Goal: Information Seeking & Learning: Learn about a topic

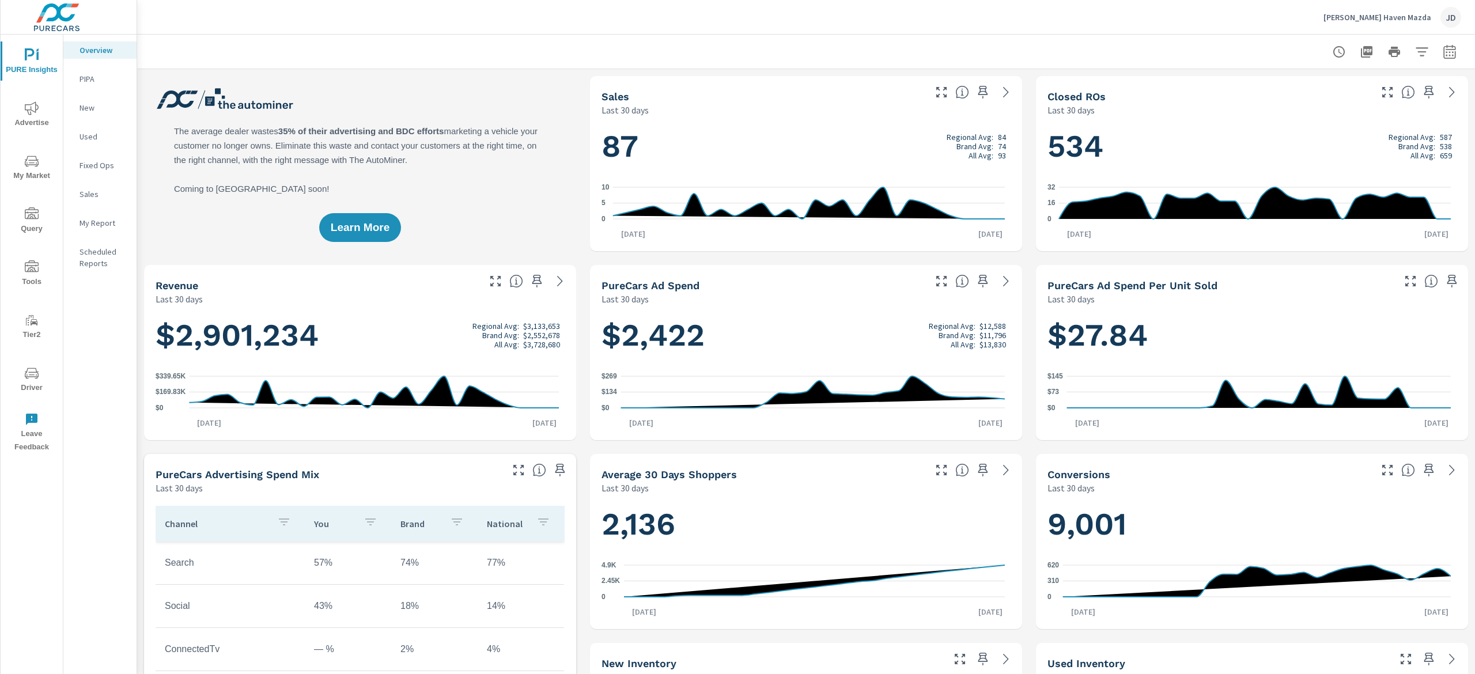
scroll to position [1, 0]
click at [37, 171] on span "My Market" at bounding box center [31, 168] width 55 height 28
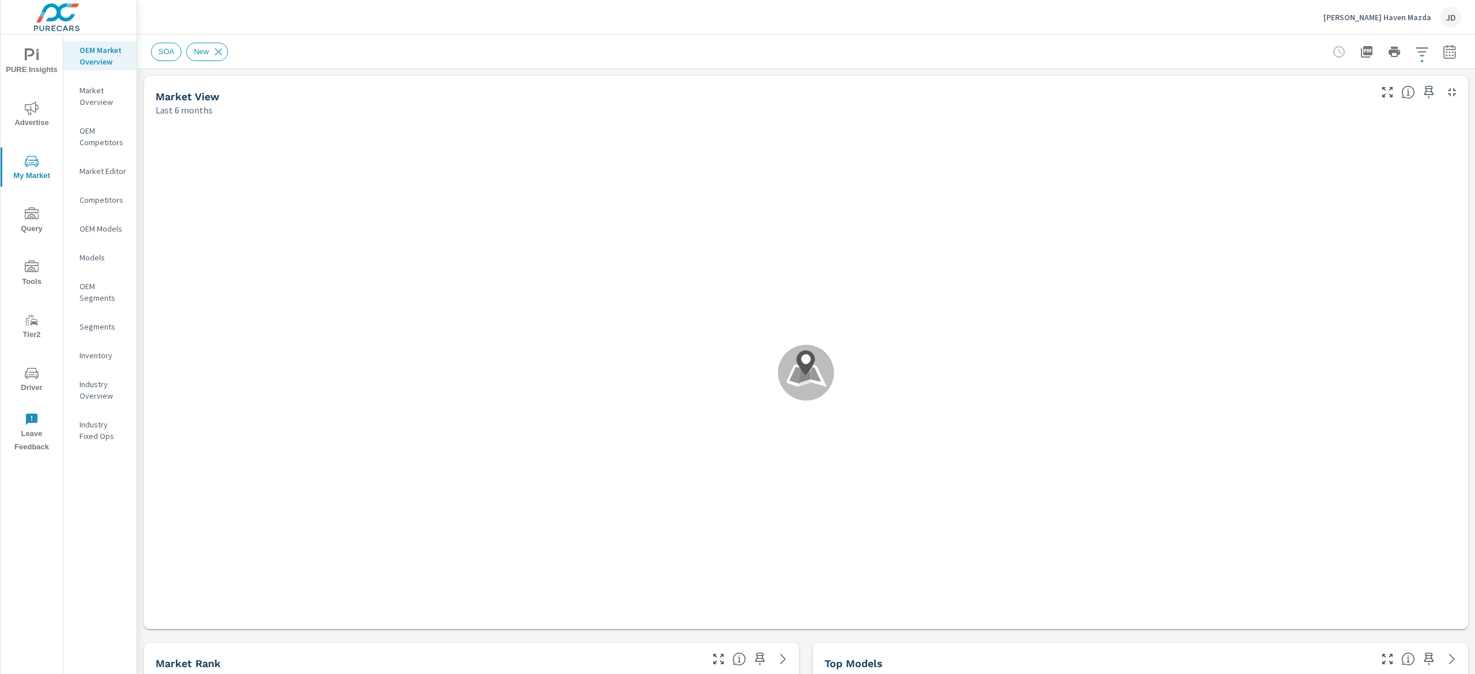
scroll to position [1, 0]
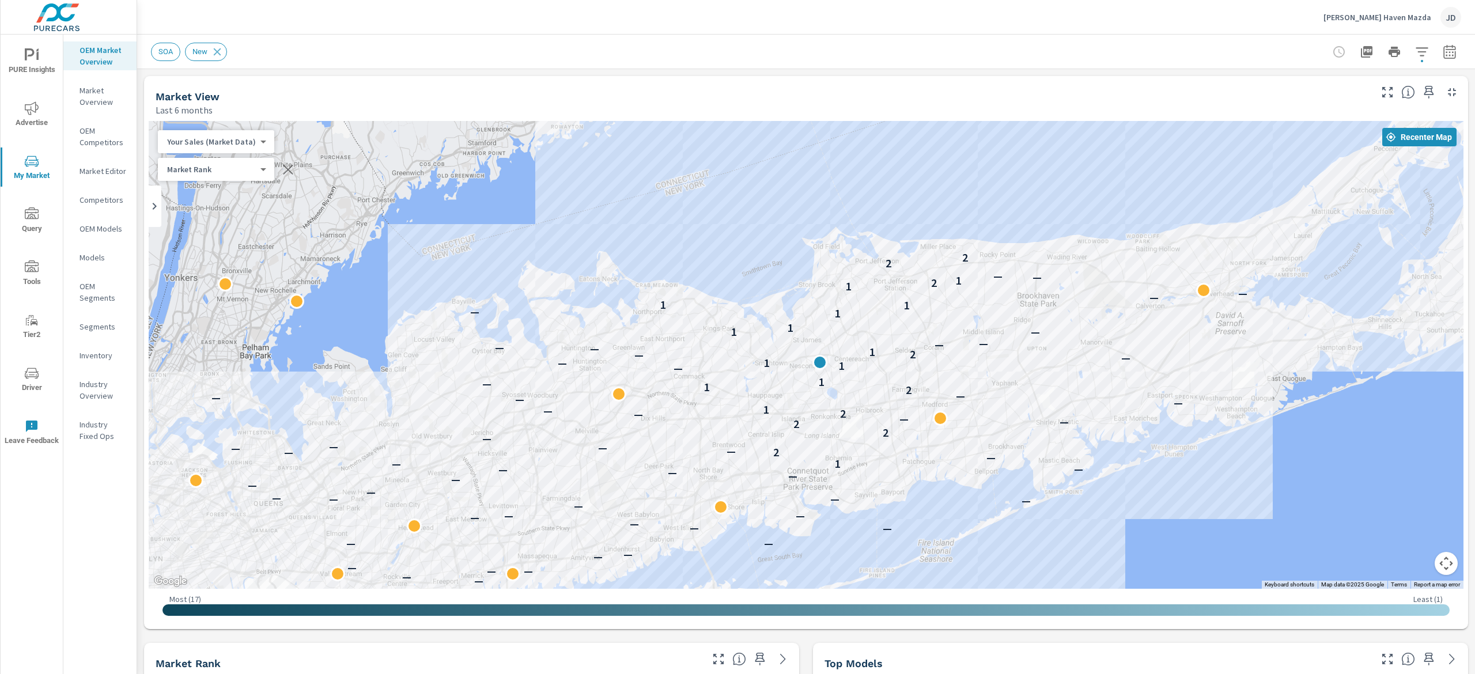
drag, startPoint x: 913, startPoint y: 249, endPoint x: 1001, endPoint y: 191, distance: 105.6
click at [1001, 191] on div "— — — — — — — — — — — — — — — — — — — — — — — — — — — — — — — — — — 1 — — 2 — —…" at bounding box center [806, 355] width 1315 height 468
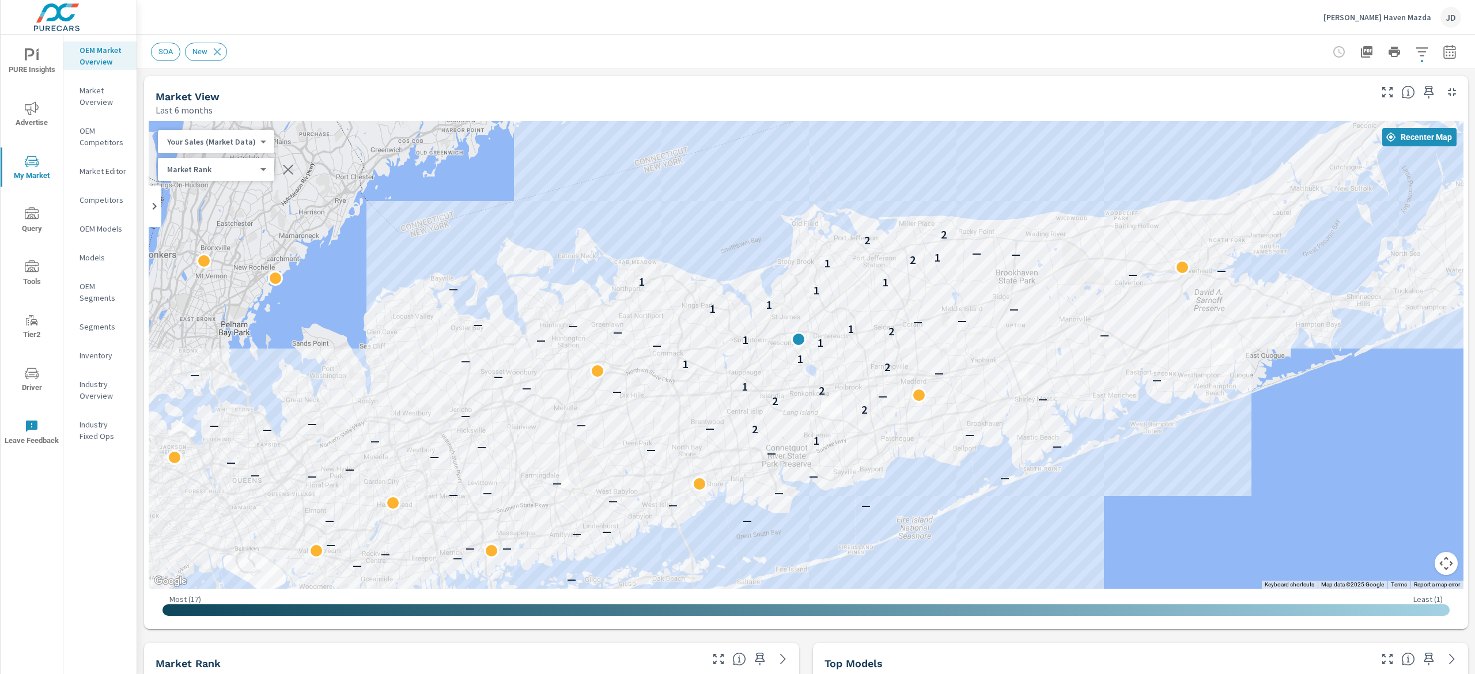
drag, startPoint x: 1100, startPoint y: 275, endPoint x: 1058, endPoint y: 239, distance: 56.4
click at [1070, 245] on div "— — — — — — — — — — — — — — — — — — — — — — — — — — — — — — — — — — 1 — — 2 — —…" at bounding box center [806, 355] width 1315 height 468
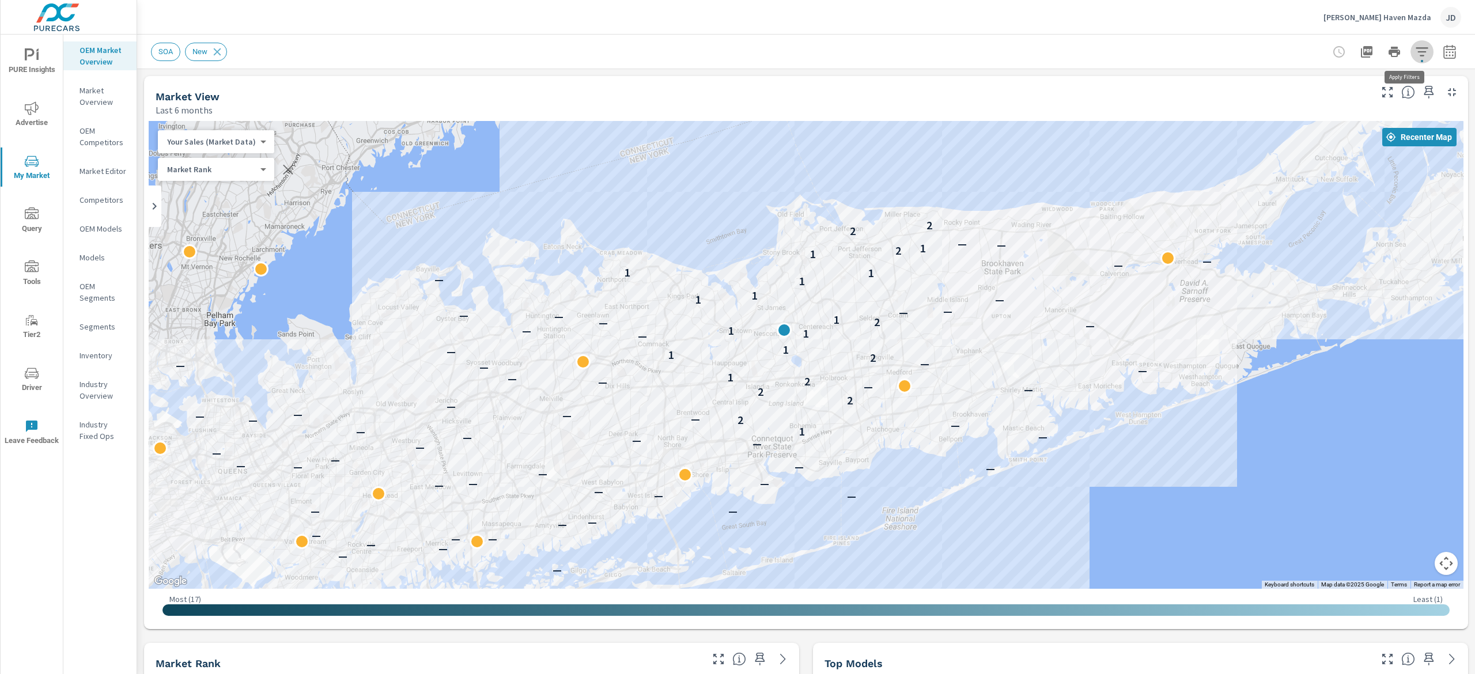
click at [1415, 52] on icon "button" at bounding box center [1422, 52] width 14 height 14
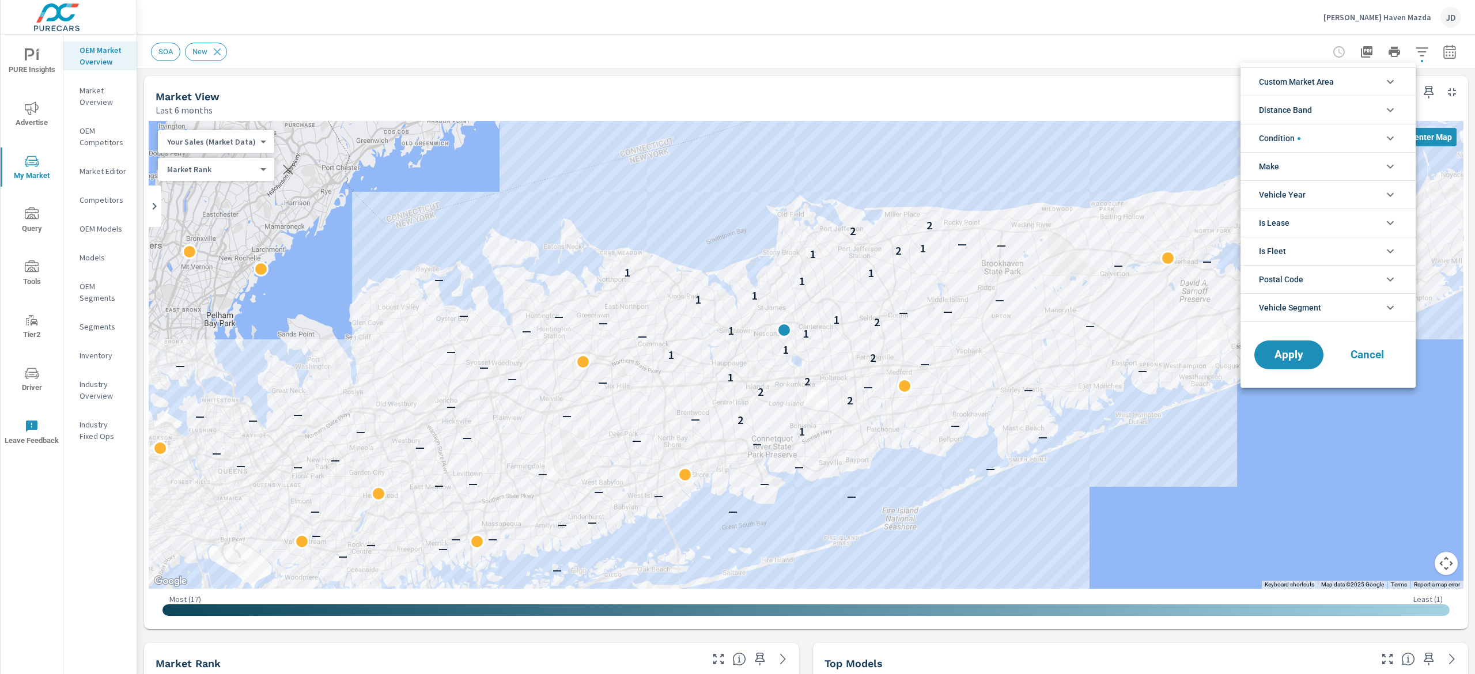
click at [1375, 81] on li "Custom Market Area" at bounding box center [1327, 81] width 175 height 28
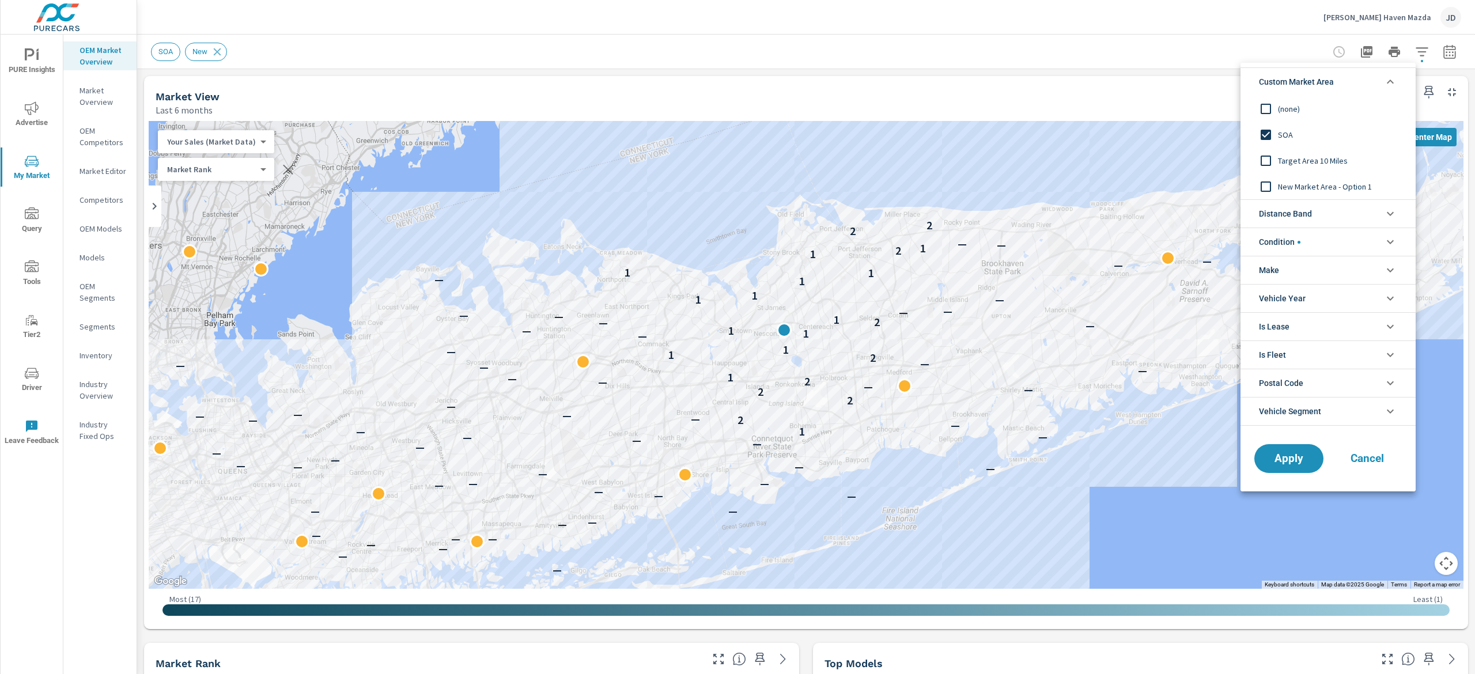
click at [1164, 73] on div at bounding box center [737, 337] width 1475 height 674
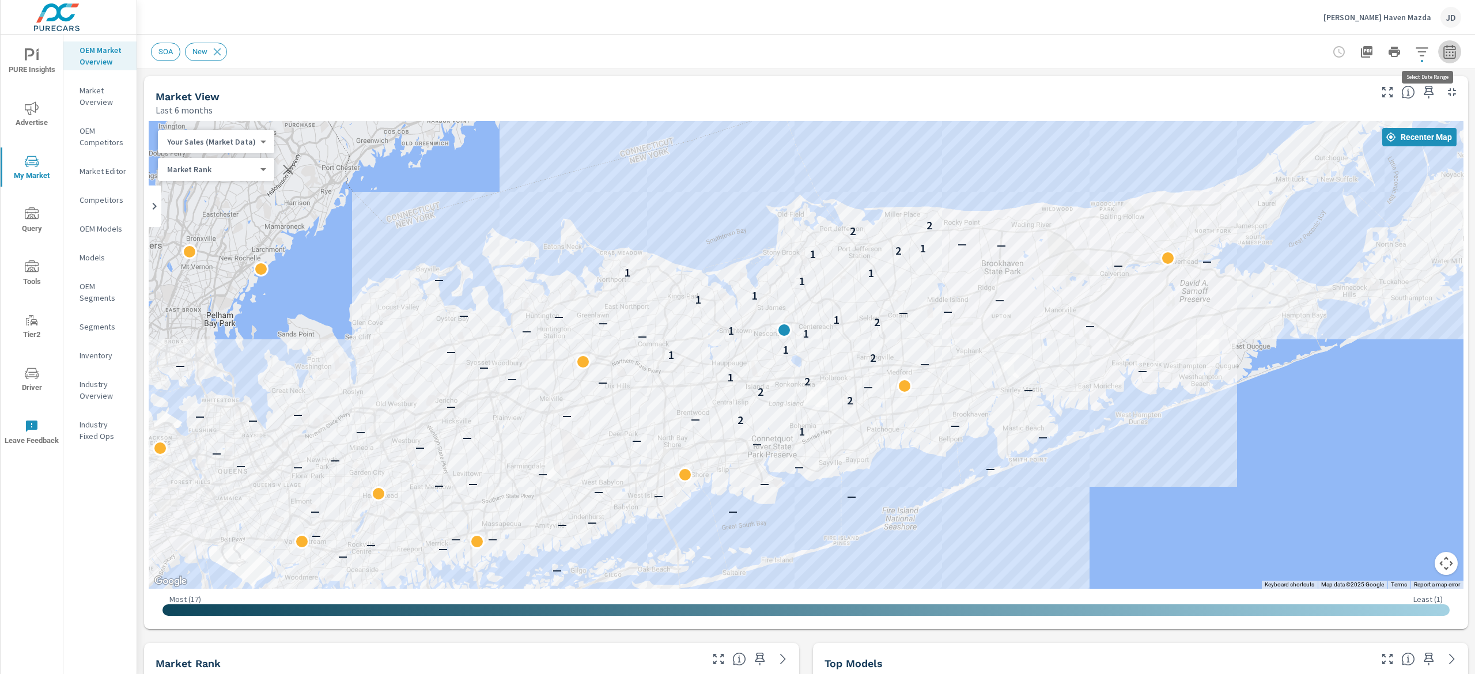
click at [1443, 58] on icon "button" at bounding box center [1449, 51] width 12 height 14
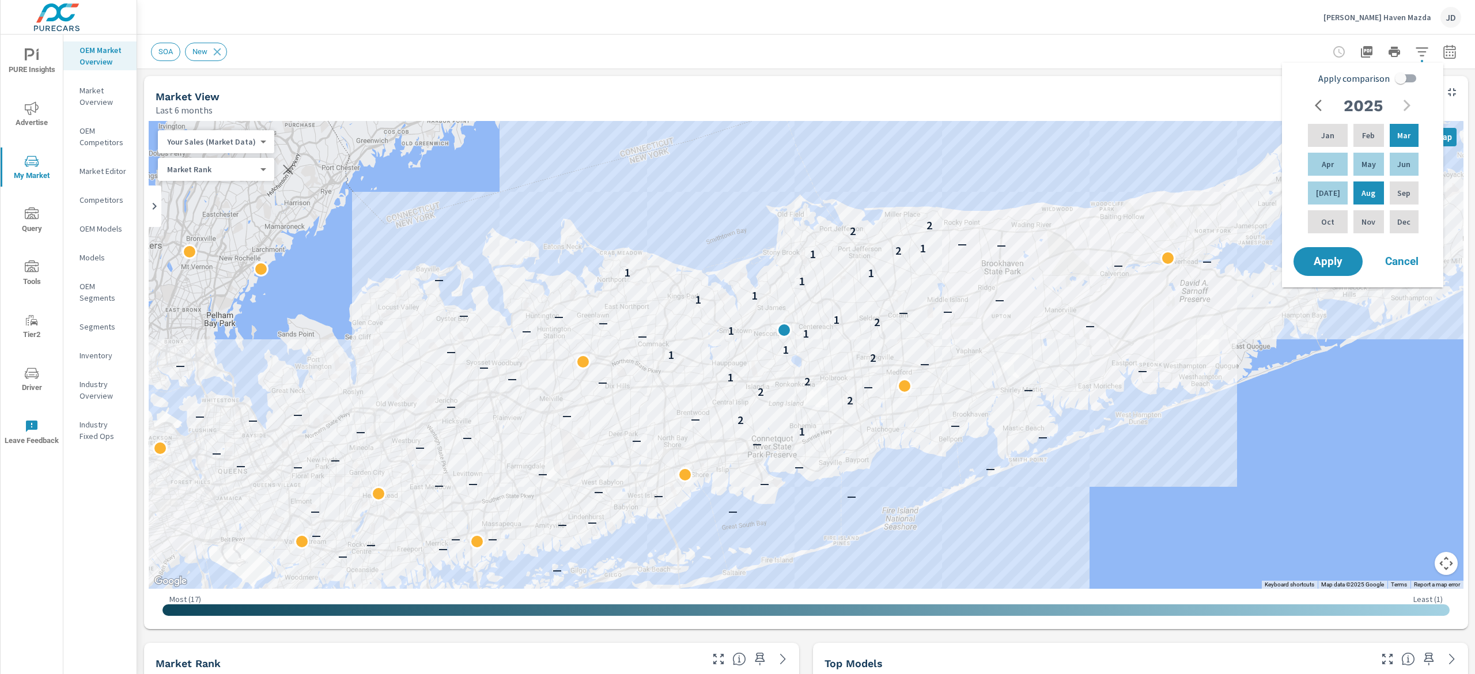
click at [1411, 77] on input "Apply comparison" at bounding box center [1401, 78] width 66 height 22
checkbox input "true"
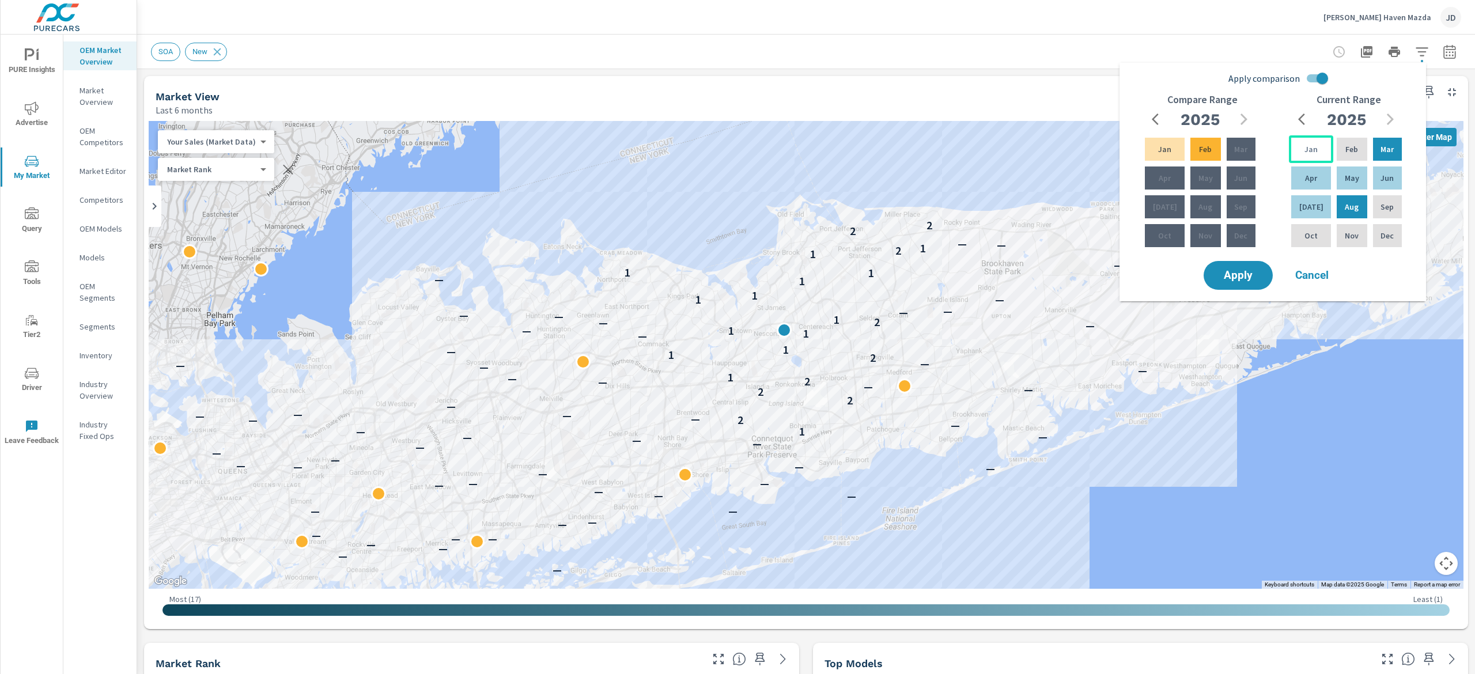
click at [1304, 152] on p "Jan" at bounding box center [1310, 149] width 13 height 12
click at [1309, 199] on div "Jul" at bounding box center [1311, 207] width 44 height 28
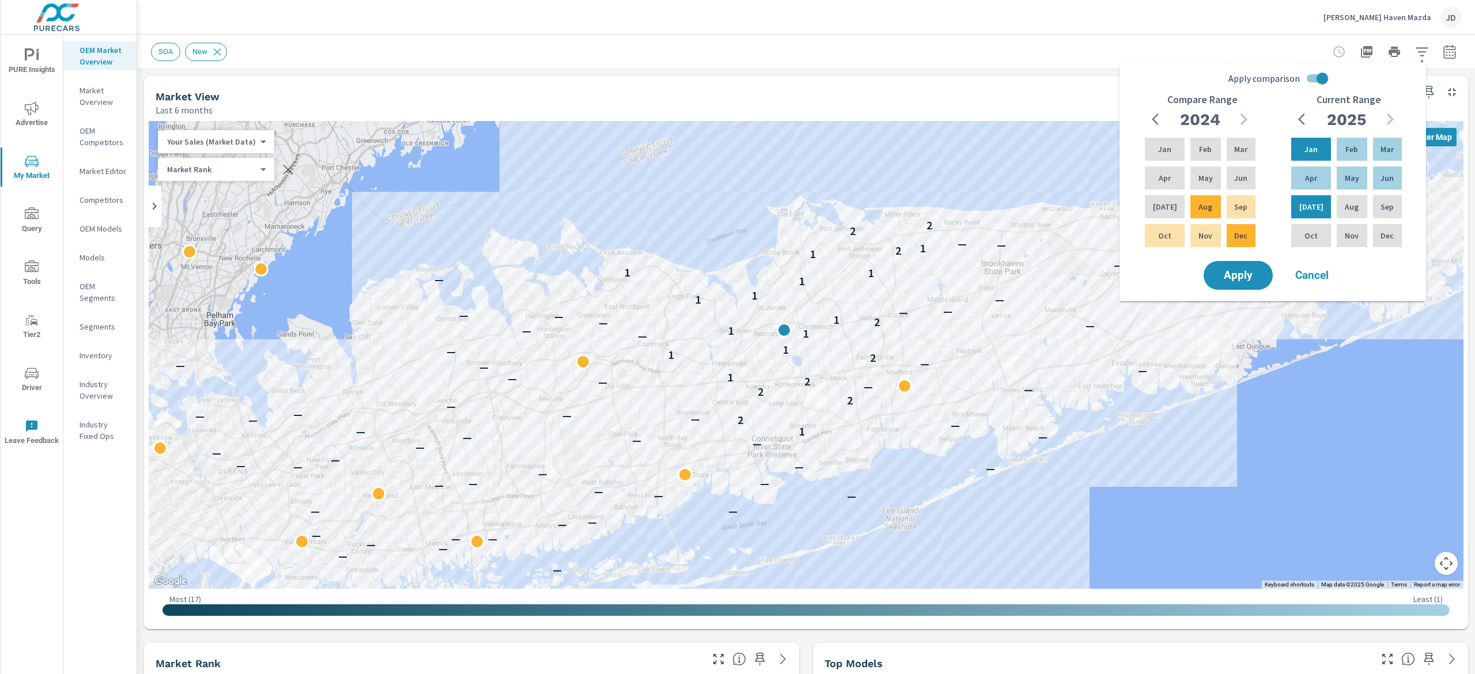
click at [1243, 278] on span "Apply" at bounding box center [1238, 275] width 46 height 10
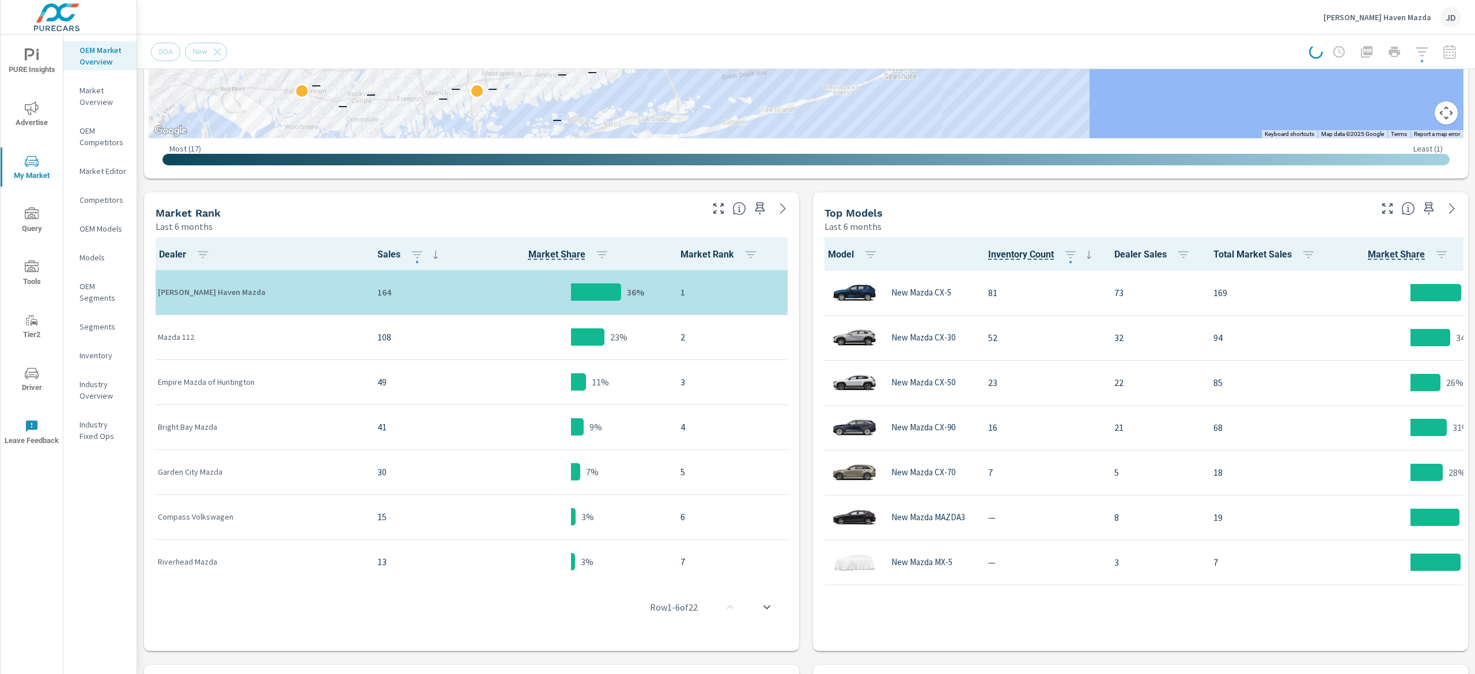
scroll to position [453, 0]
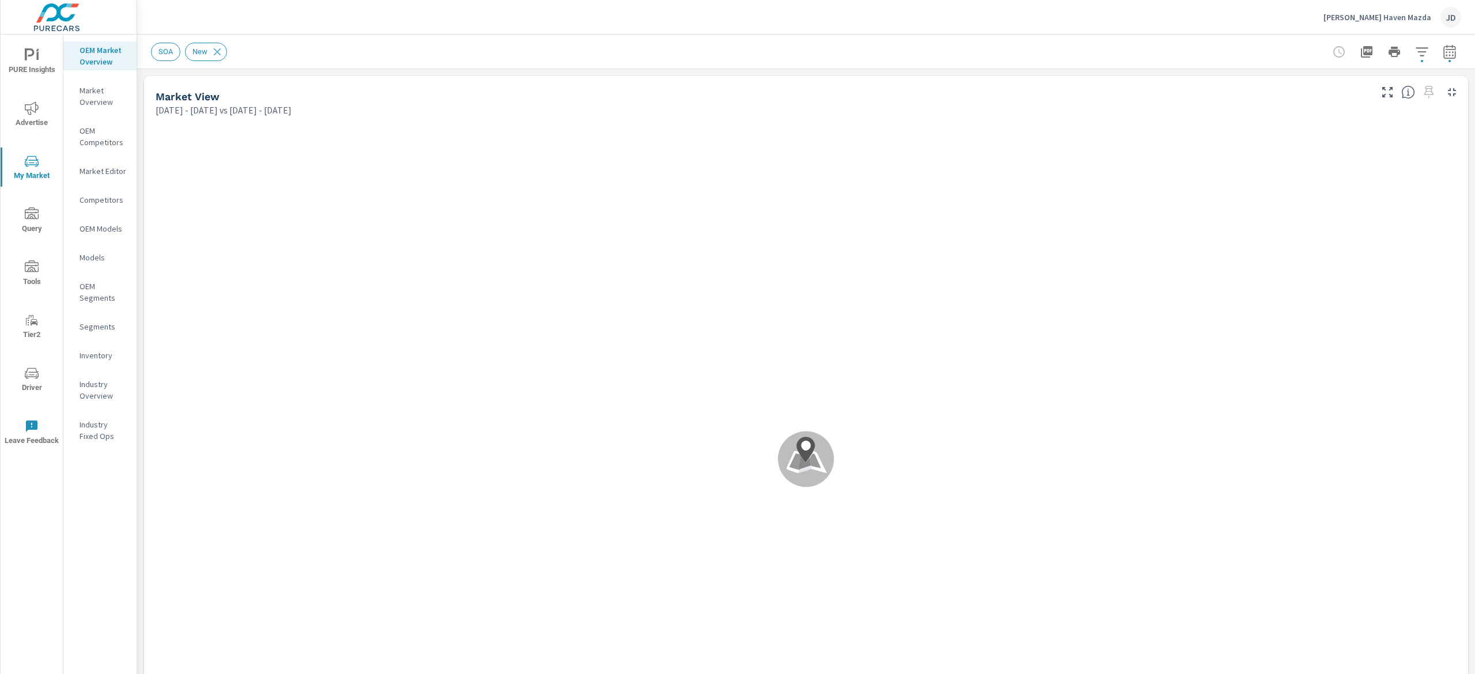
scroll to position [1, 0]
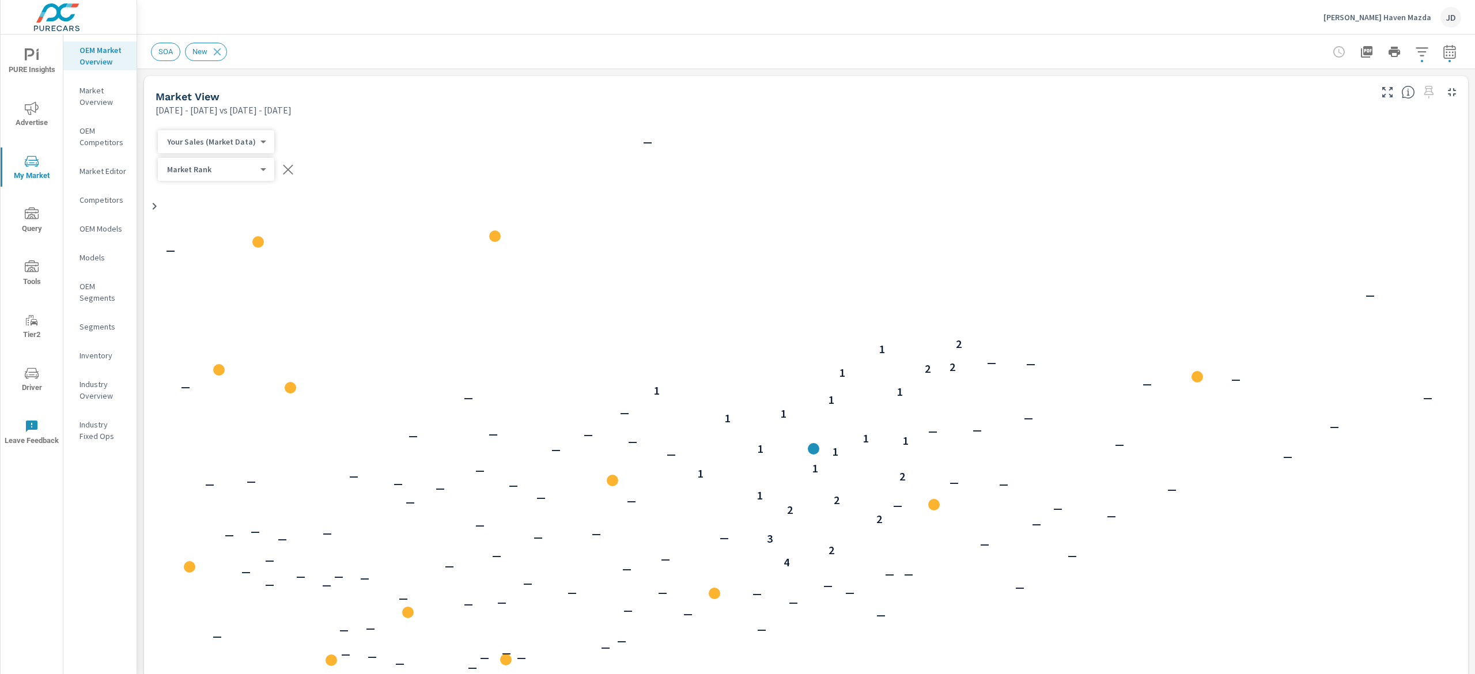
scroll to position [1, 0]
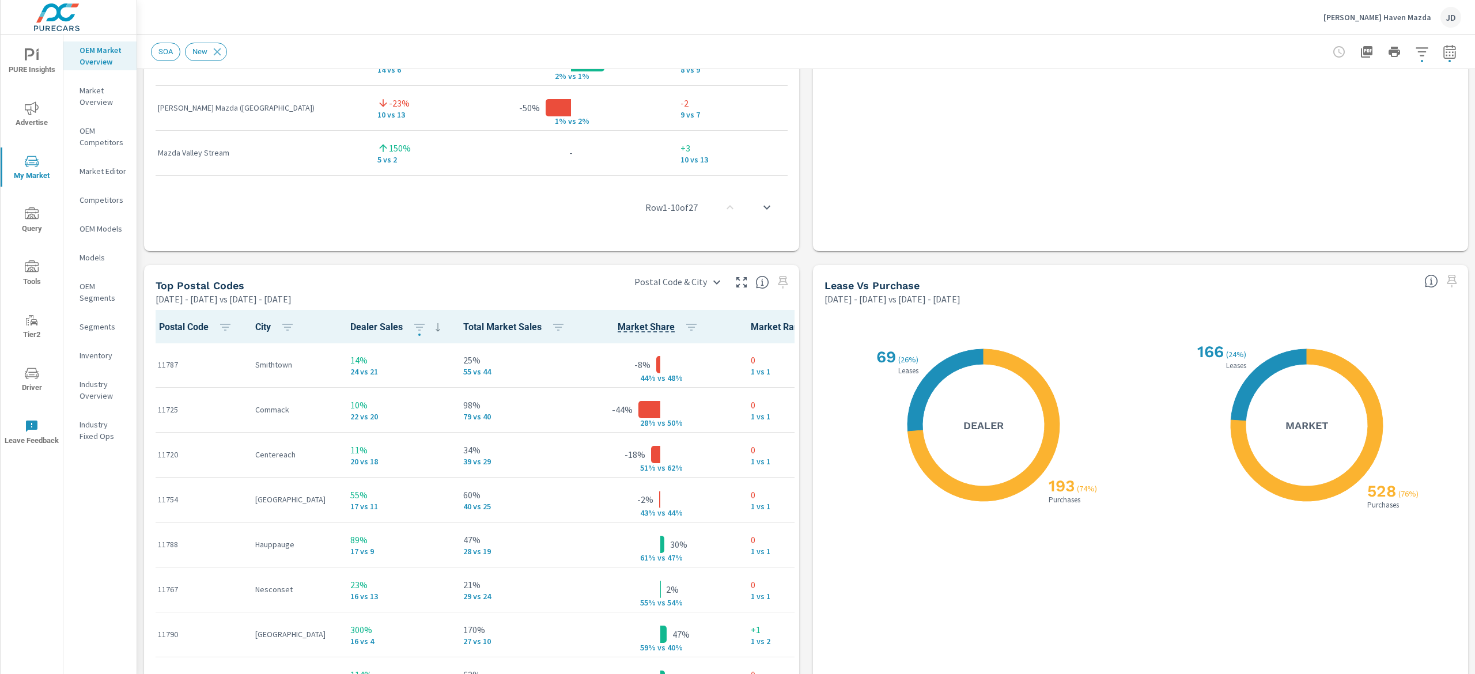
scroll to position [1273, 0]
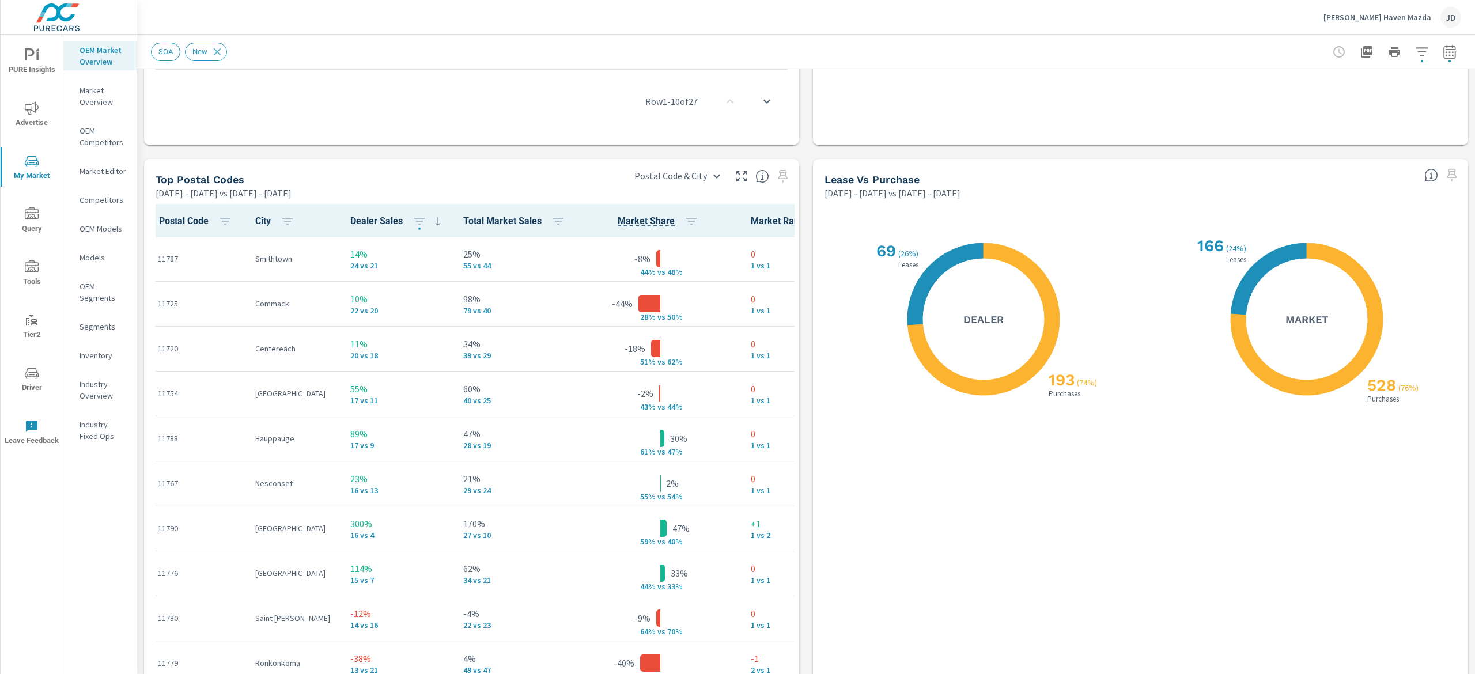
drag, startPoint x: 1450, startPoint y: 469, endPoint x: 1460, endPoint y: 361, distance: 108.8
click at [1460, 361] on div "Market Overview Smith Haven Mazda Report date range: Jan 01, 2025 - Jul 31, 202…" at bounding box center [806, 354] width 1338 height 639
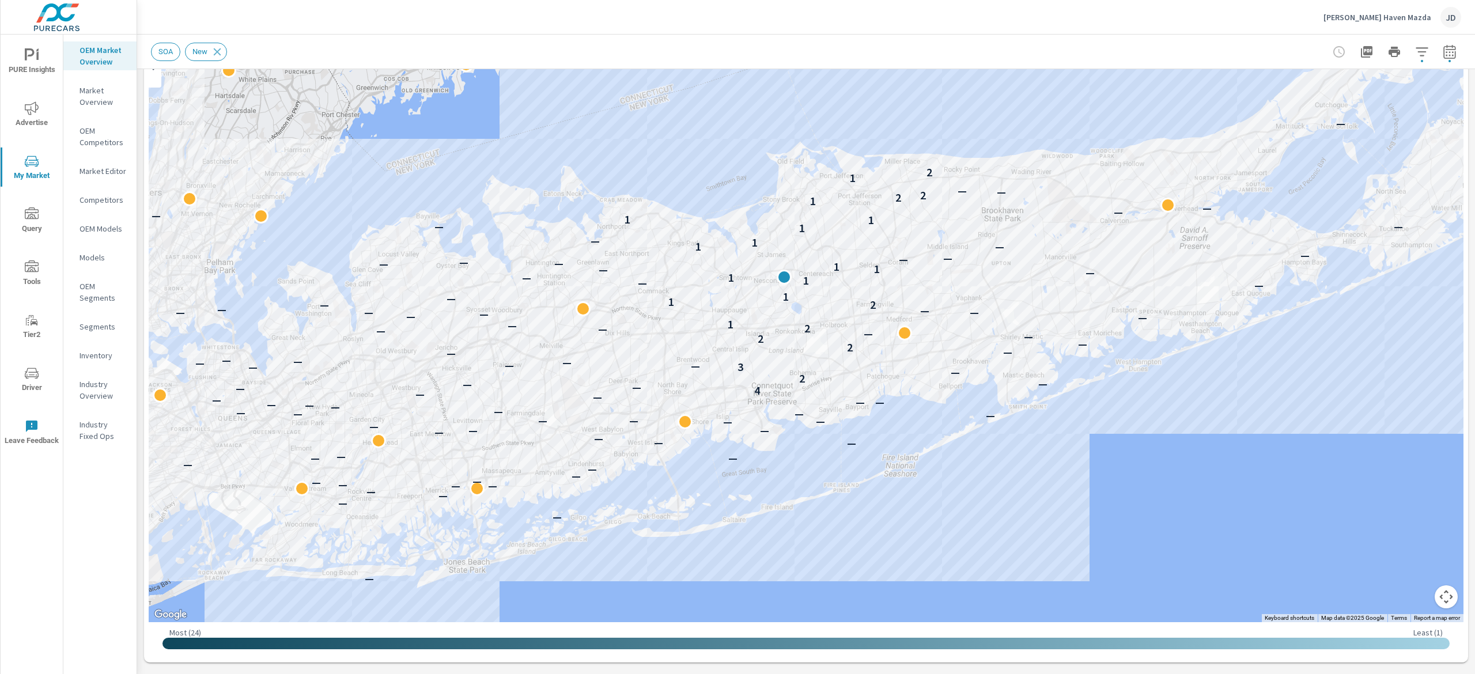
scroll to position [27, 0]
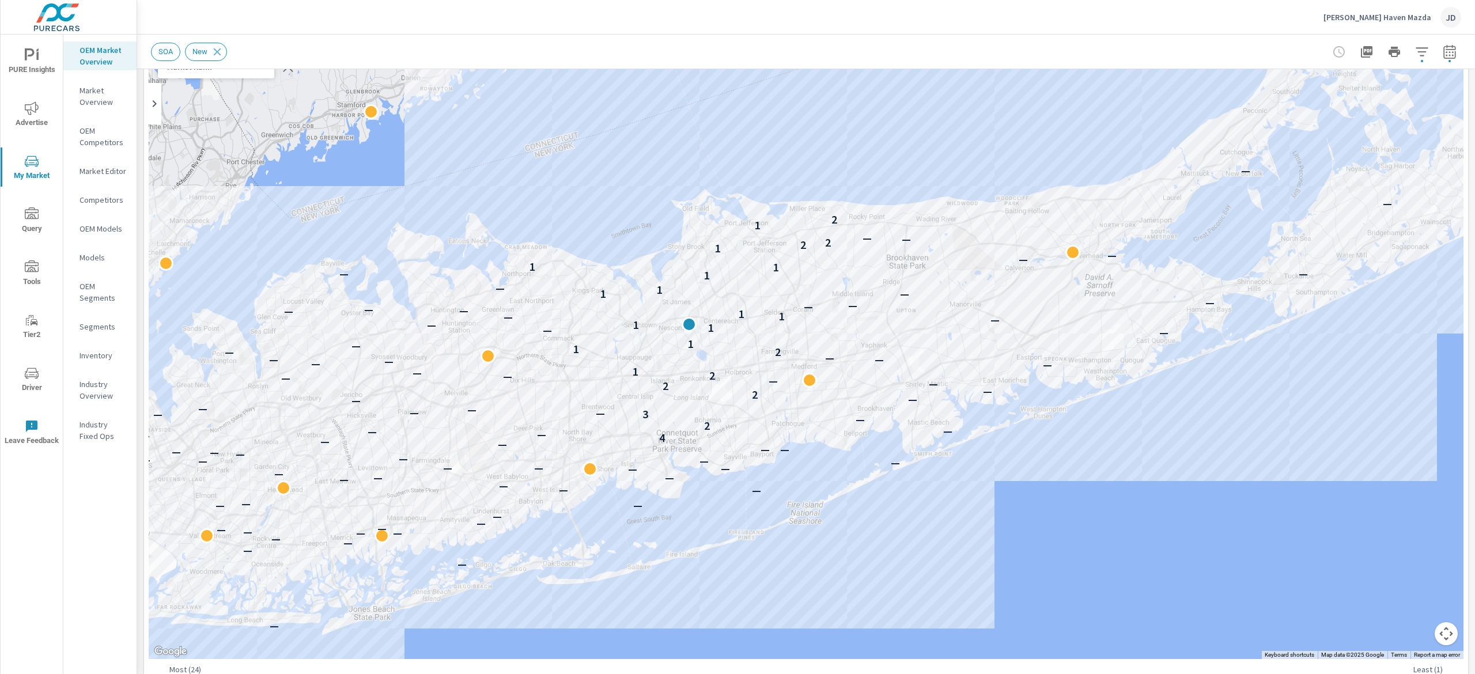
scroll to position [97, 0]
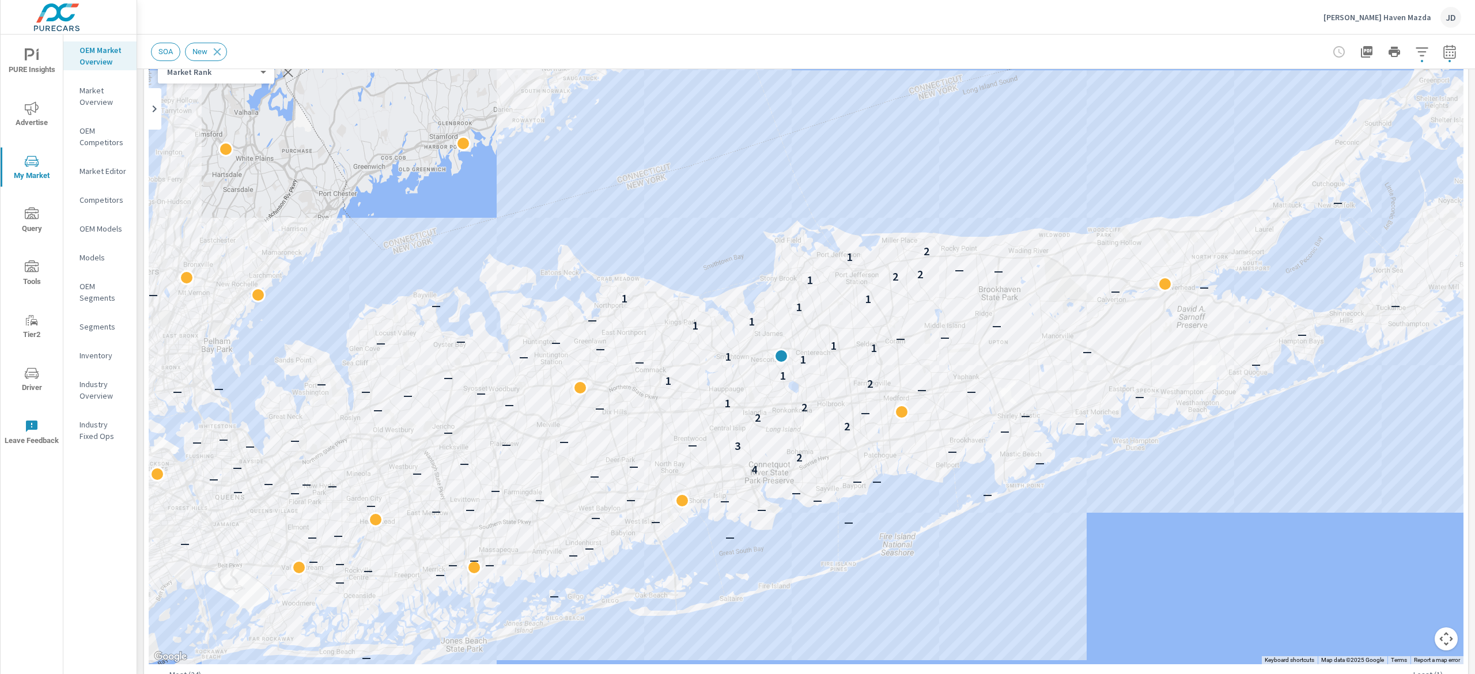
drag, startPoint x: 876, startPoint y: 159, endPoint x: 976, endPoint y: 191, distance: 104.6
click at [976, 191] on div "— — — — — — — — — — — — — — — — — — — — — — — — — — — — — — — — — — — — — — — —…" at bounding box center [806, 344] width 1315 height 641
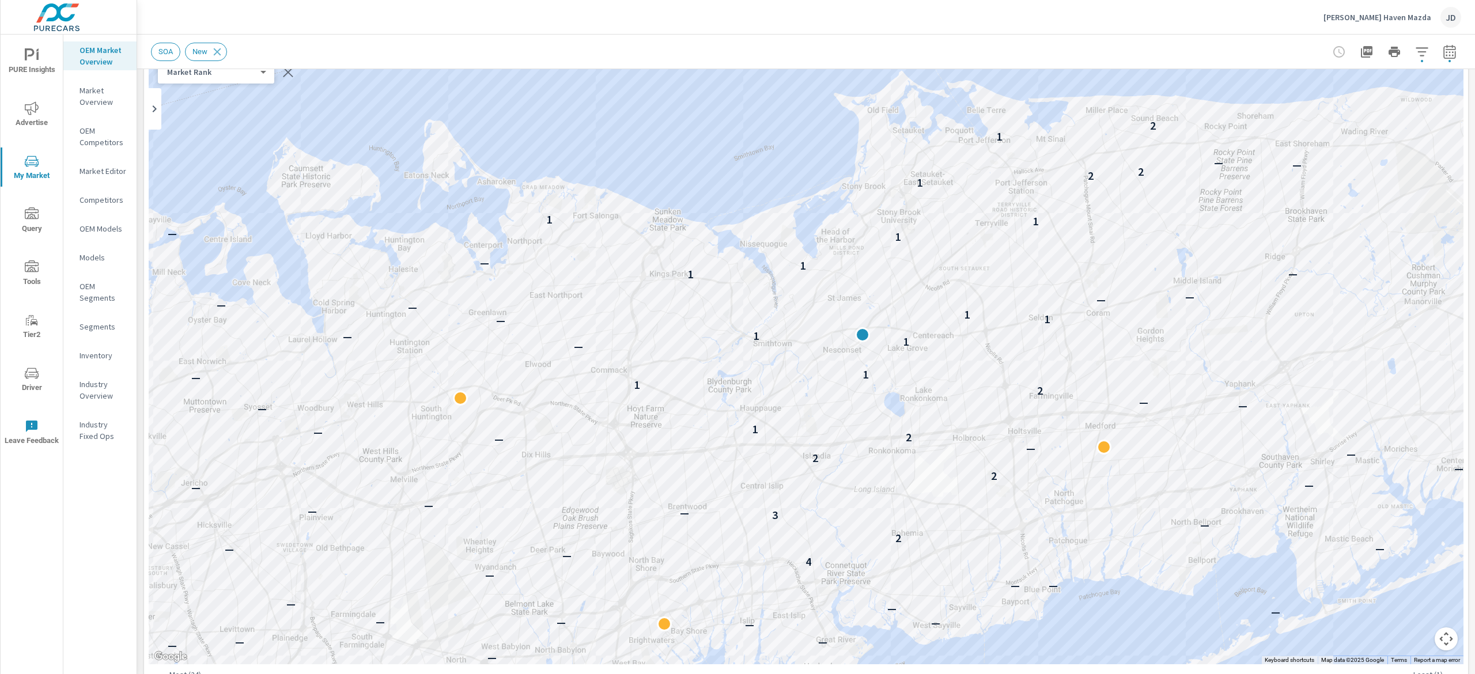
drag, startPoint x: 828, startPoint y: 290, endPoint x: 1120, endPoint y: 440, distance: 328.3
click at [1120, 440] on div "— — — — — — — — — — — — — — — — — — — — — — — — — — — — — — — — 4 — — — 2 — 3 —…" at bounding box center [806, 344] width 1315 height 641
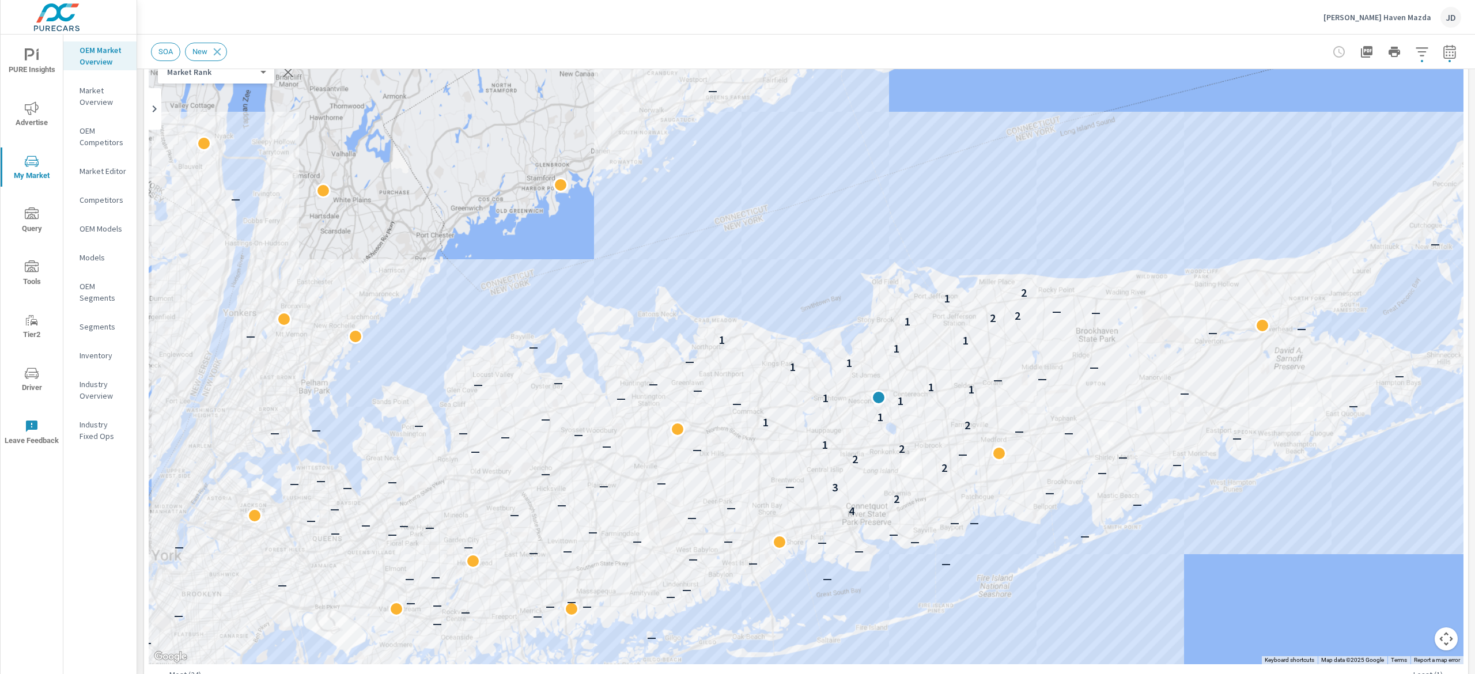
drag, startPoint x: 1069, startPoint y: 172, endPoint x: 955, endPoint y: 184, distance: 115.3
click at [955, 184] on div "— — — — — — — — — — — — — — — — — — — — — — — — — — — — — — — — — — — — — — — —…" at bounding box center [806, 344] width 1315 height 641
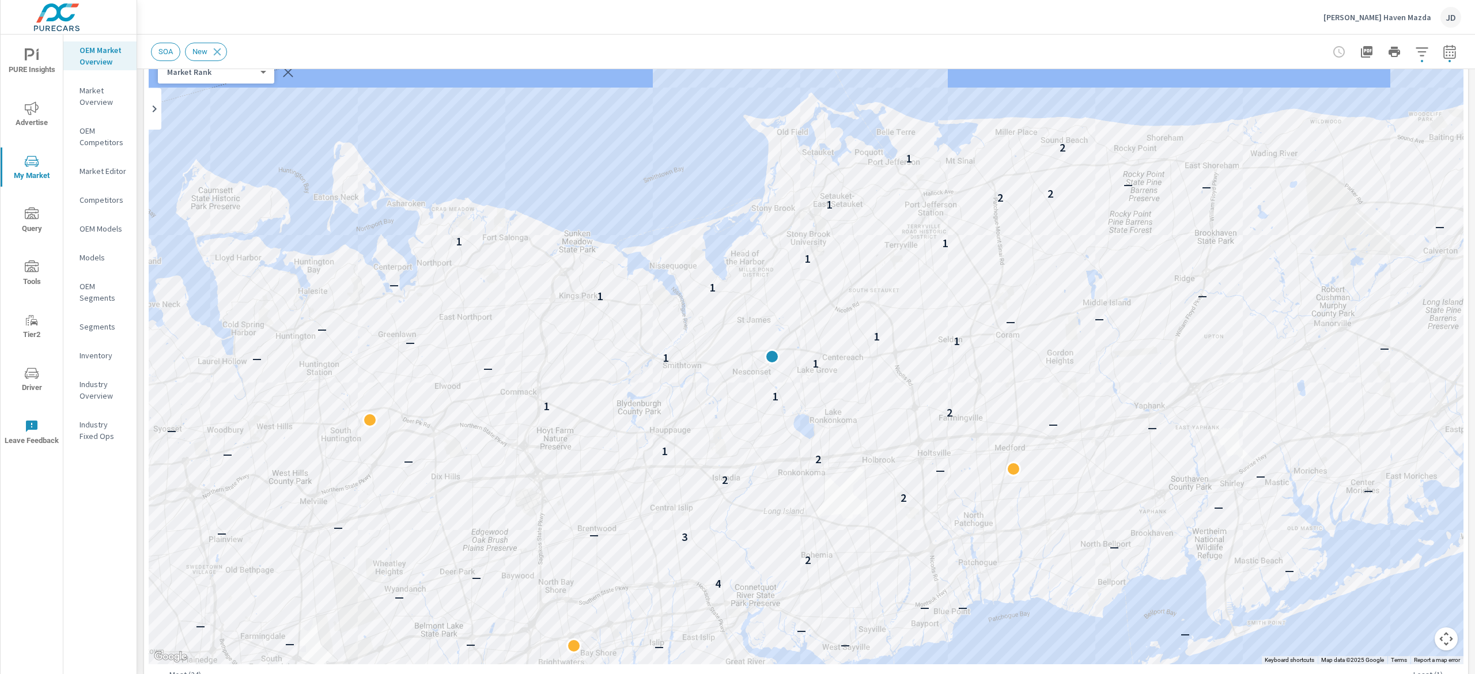
drag, startPoint x: 1092, startPoint y: 373, endPoint x: 1107, endPoint y: 156, distance: 218.3
click at [1107, 156] on div "— — — — — — — — — — — — — — — — — — — — — — — — — — — — — — — — — — — — — — — —…" at bounding box center [1189, 336] width 737 height 415
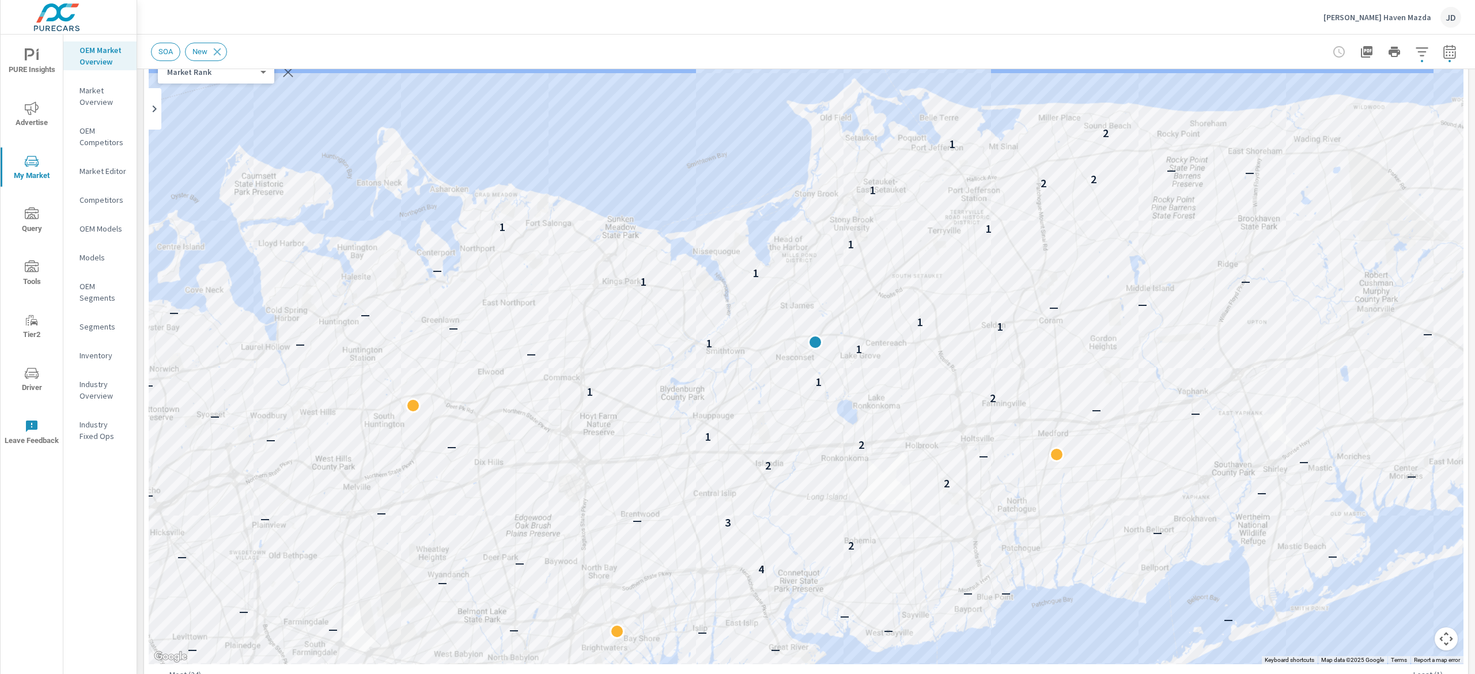
drag, startPoint x: 1059, startPoint y: 364, endPoint x: 1106, endPoint y: 345, distance: 50.9
click at [1106, 345] on div "— — — — — — — — — — — — — — — — — — — — — — — — — — — — — — — — — — — — — — — —…" at bounding box center [1218, 536] width 737 height 415
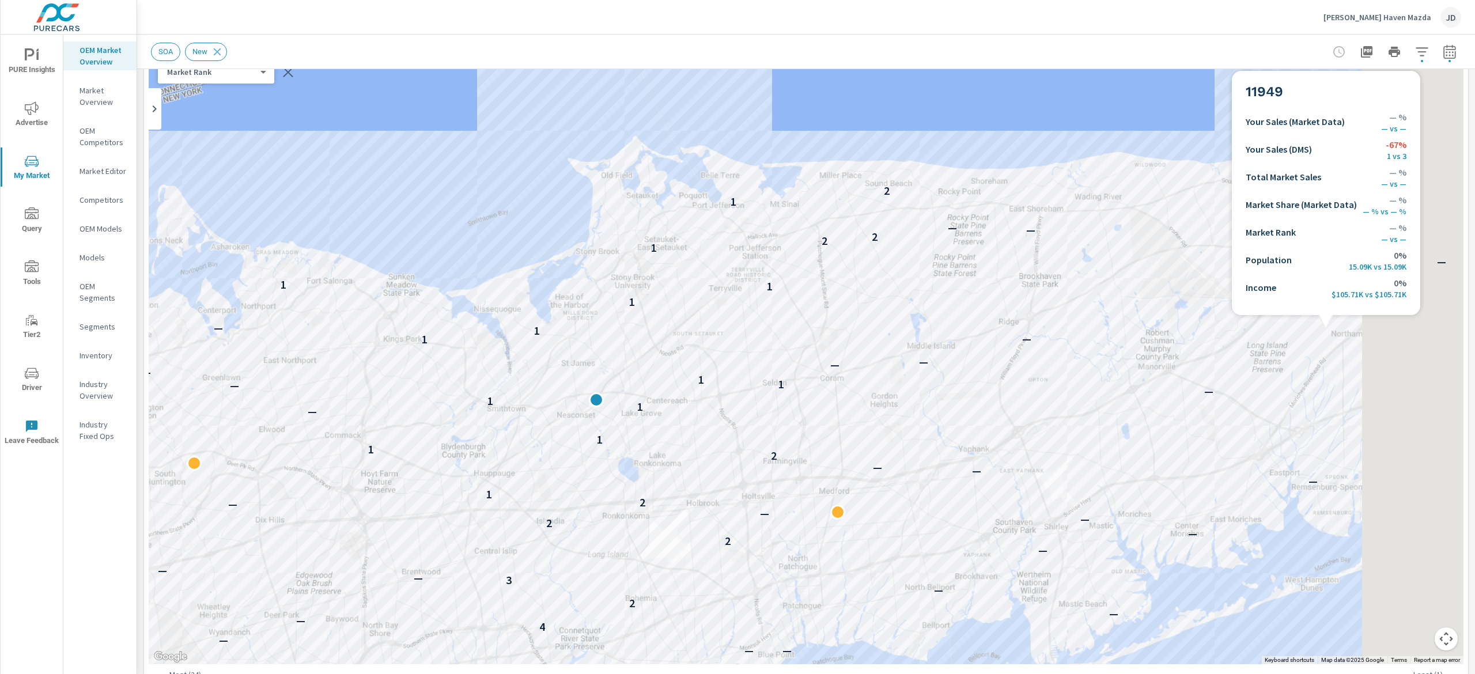
drag, startPoint x: 1085, startPoint y: 394, endPoint x: 1072, endPoint y: 394, distance: 13.3
click at [1070, 400] on div "— — — — — — — — — — — — — — — — — — — — — — — — — — — — — — — — — — — — — — — —…" at bounding box center [806, 344] width 1315 height 641
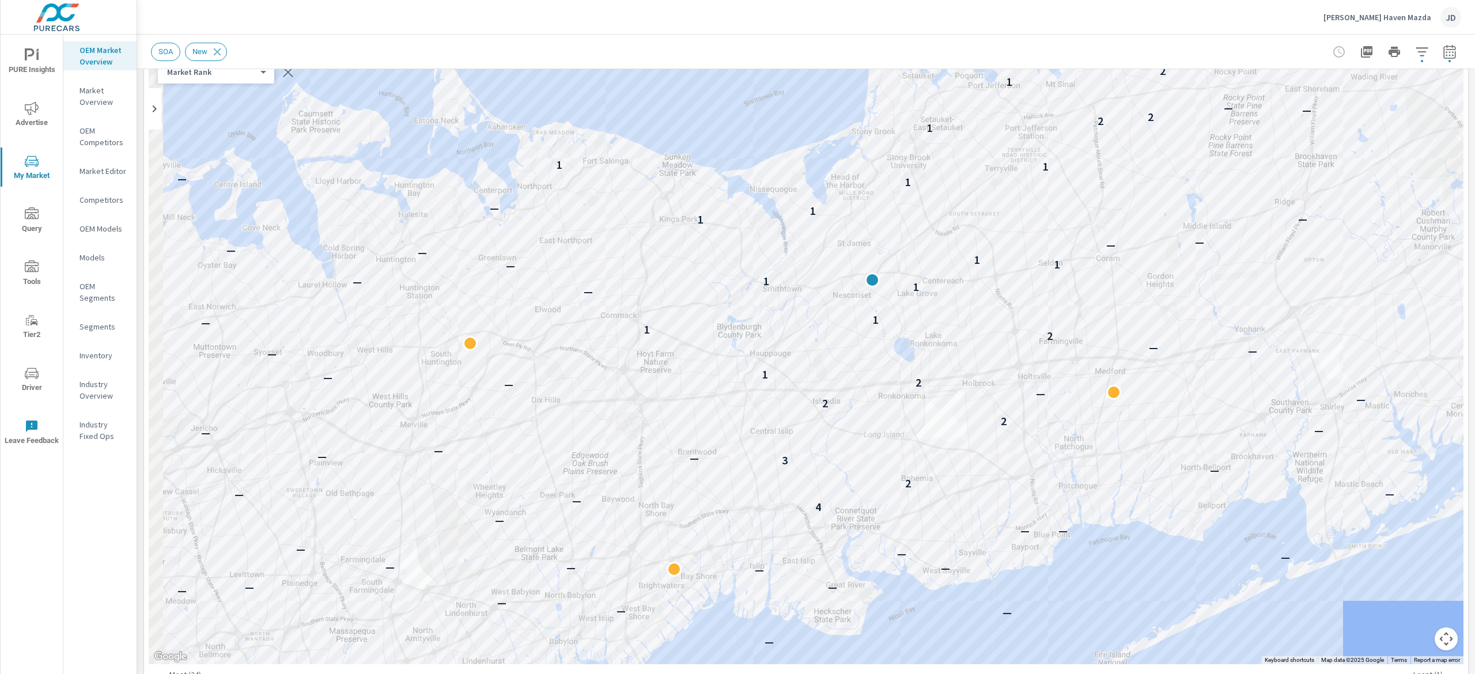
drag, startPoint x: 998, startPoint y: 370, endPoint x: 1291, endPoint y: 242, distance: 319.1
click at [1291, 242] on div "— — — — — — — — — — — — — — — — — — — — — — — — — — — — — — — — 4 — — — 2 — 3 —…" at bounding box center [1466, 425] width 737 height 415
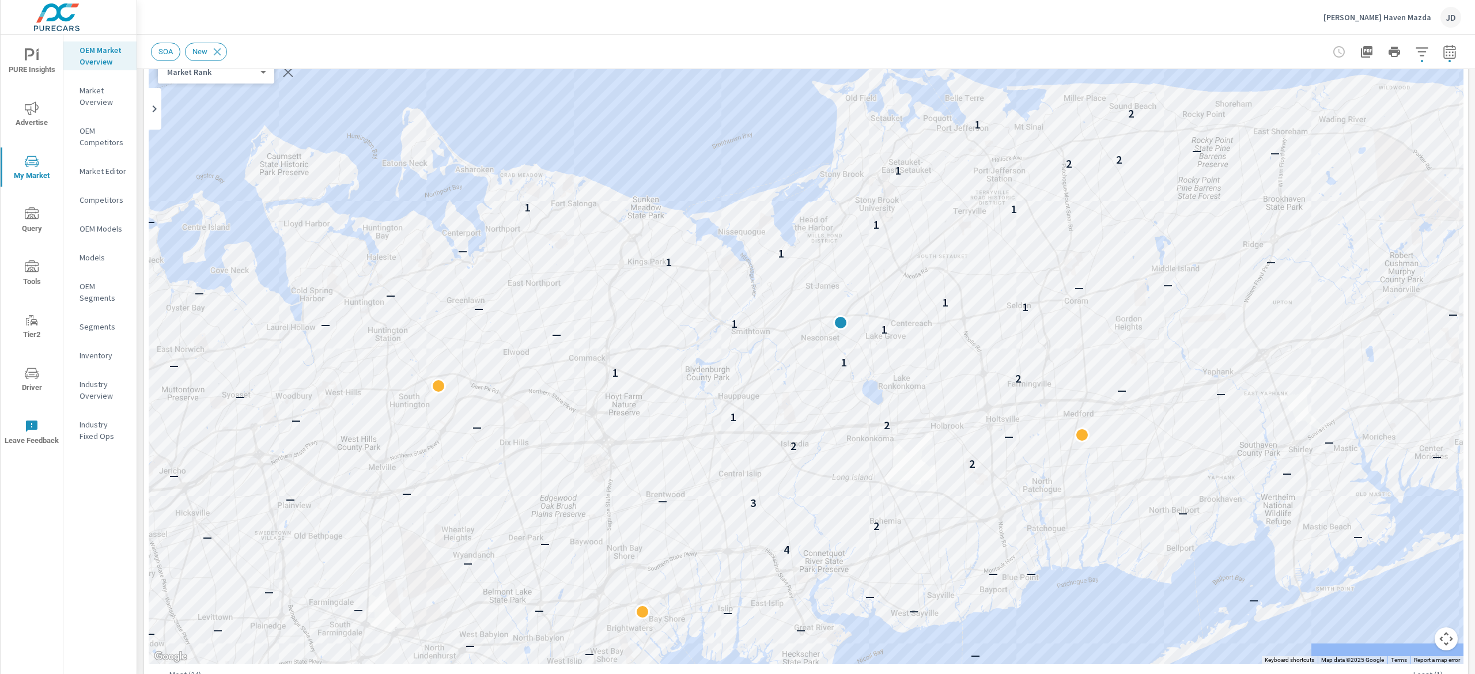
drag, startPoint x: 724, startPoint y: 127, endPoint x: 680, endPoint y: 179, distance: 67.9
click at [680, 179] on div "— — — — — — — — — — — — — — — — — — — — — — — — — — — — — — — — — — — — — — — —…" at bounding box center [806, 344] width 1315 height 641
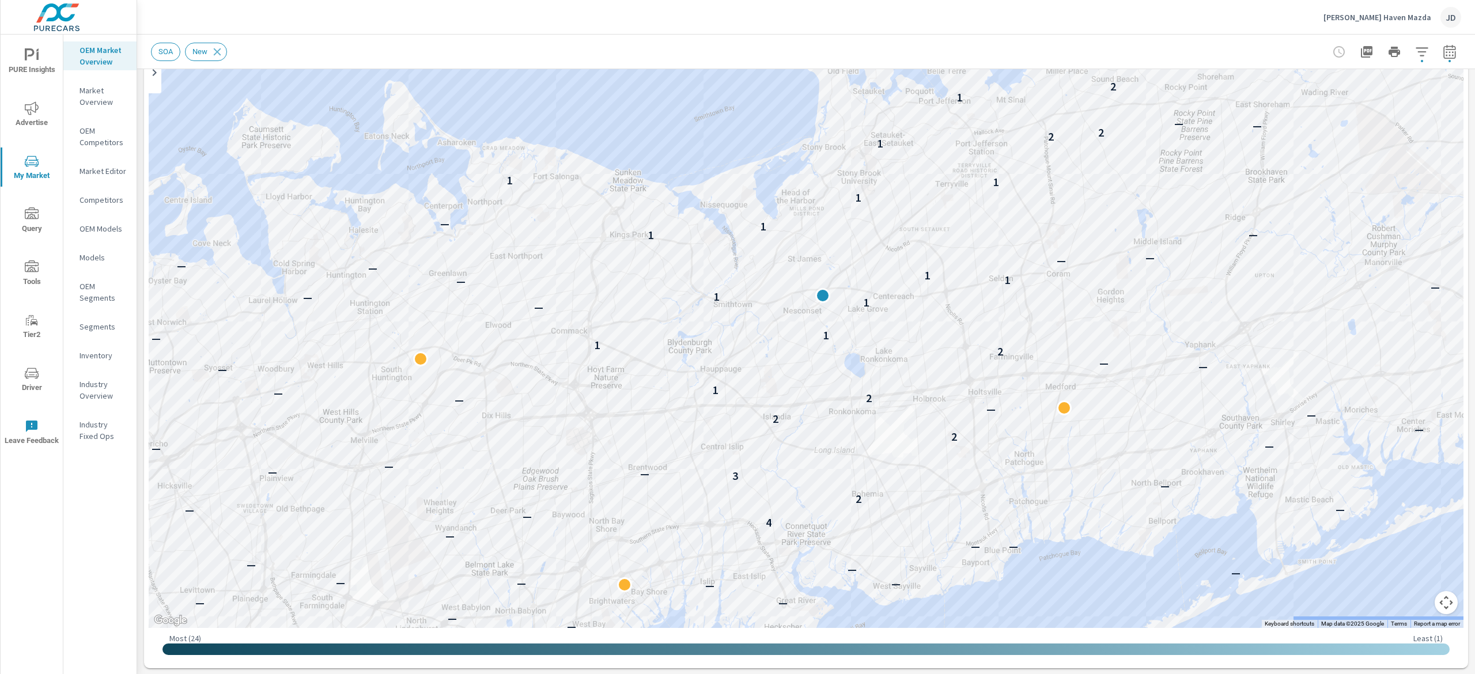
scroll to position [174, 0]
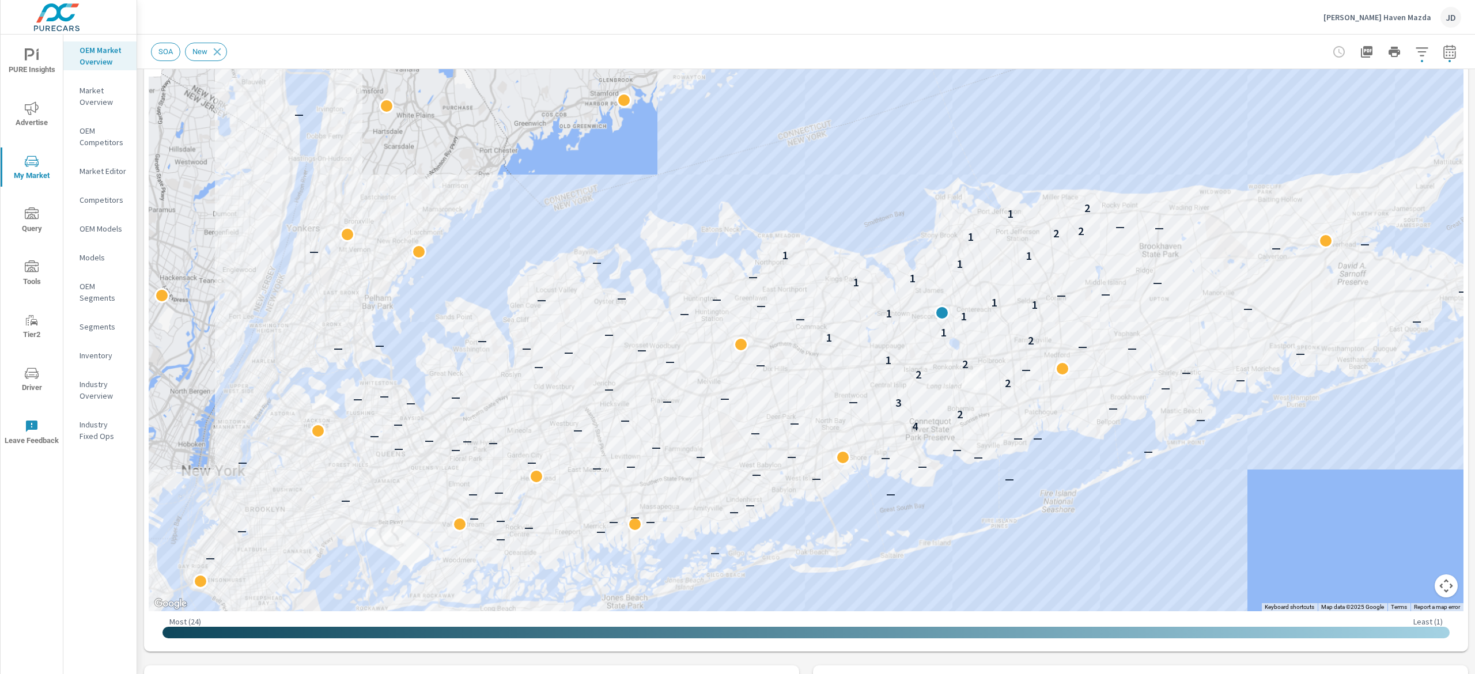
scroll to position [111, 0]
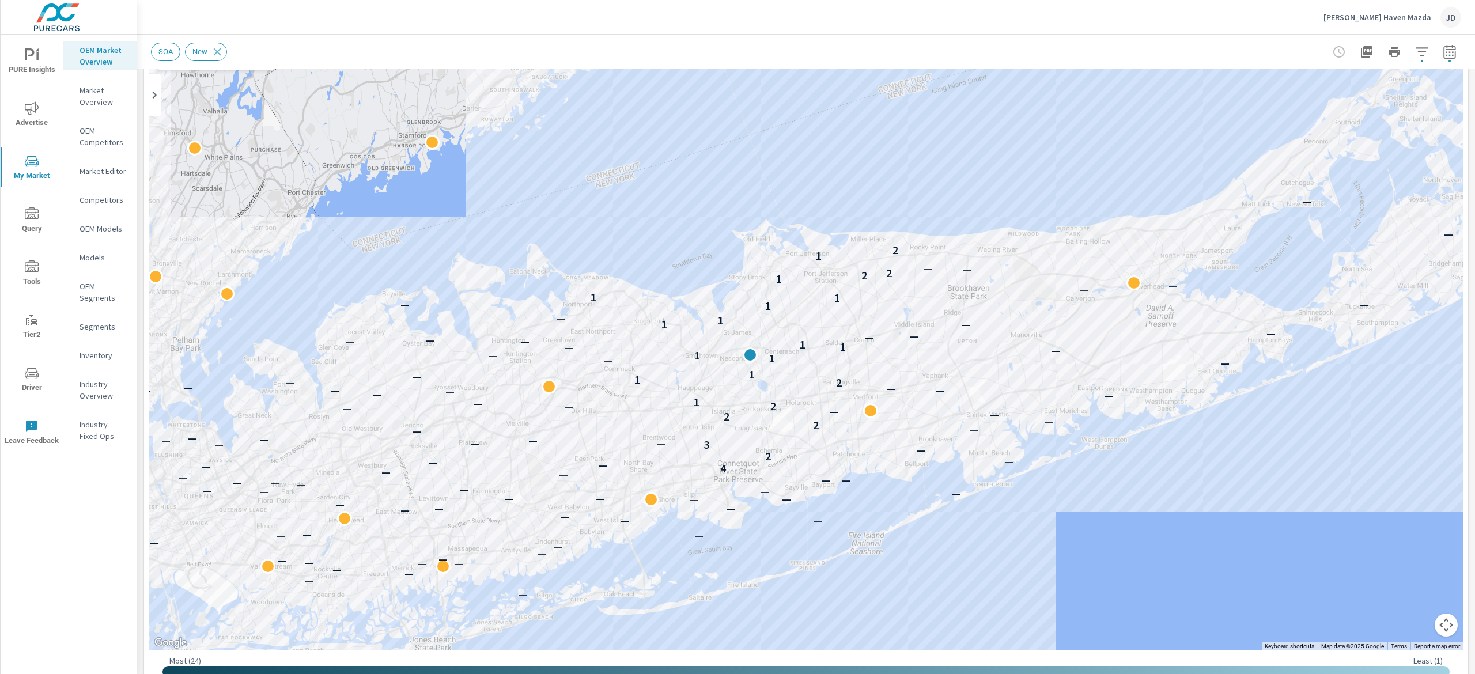
drag, startPoint x: 1085, startPoint y: 215, endPoint x: 975, endPoint y: 218, distance: 110.1
click at [975, 218] on div "— — — — — — — — — — — — — — — — — — — — — — — — — — — — — — — — — — — — — — — —…" at bounding box center [806, 330] width 1315 height 641
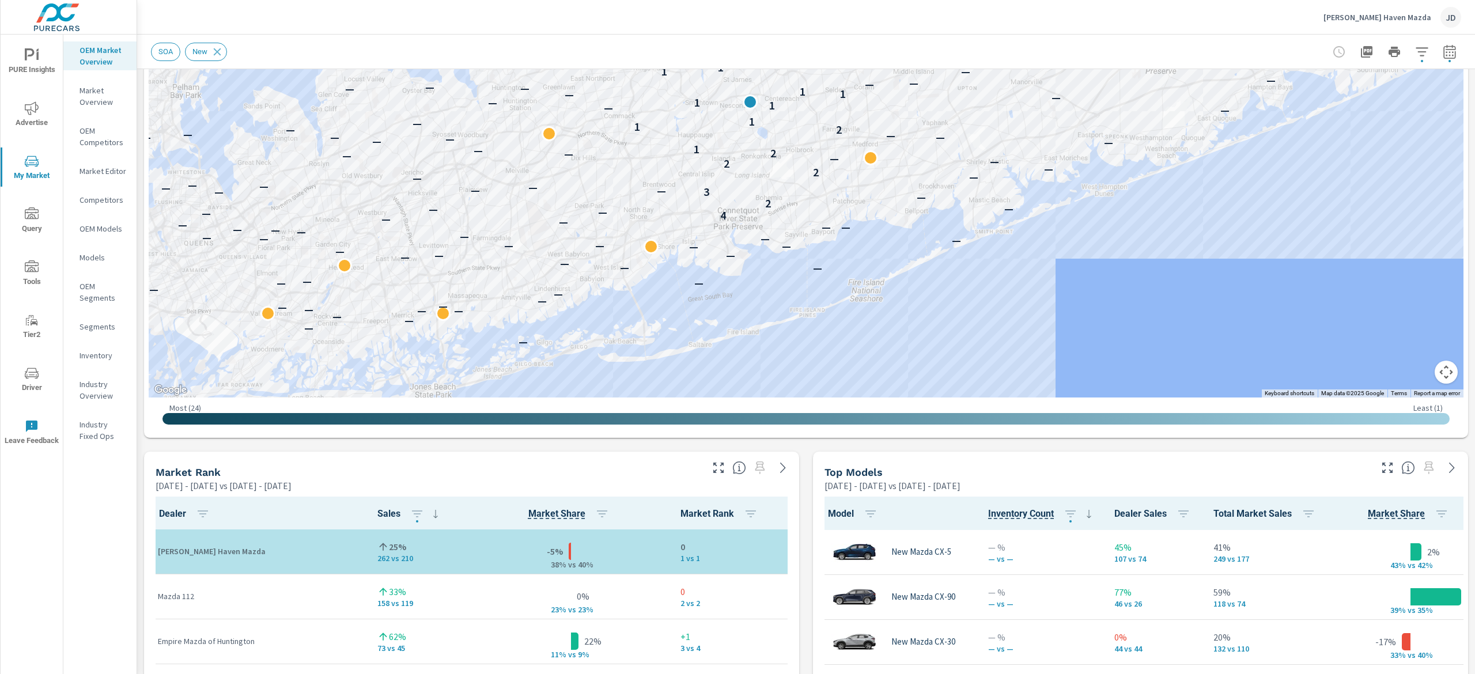
scroll to position [349, 0]
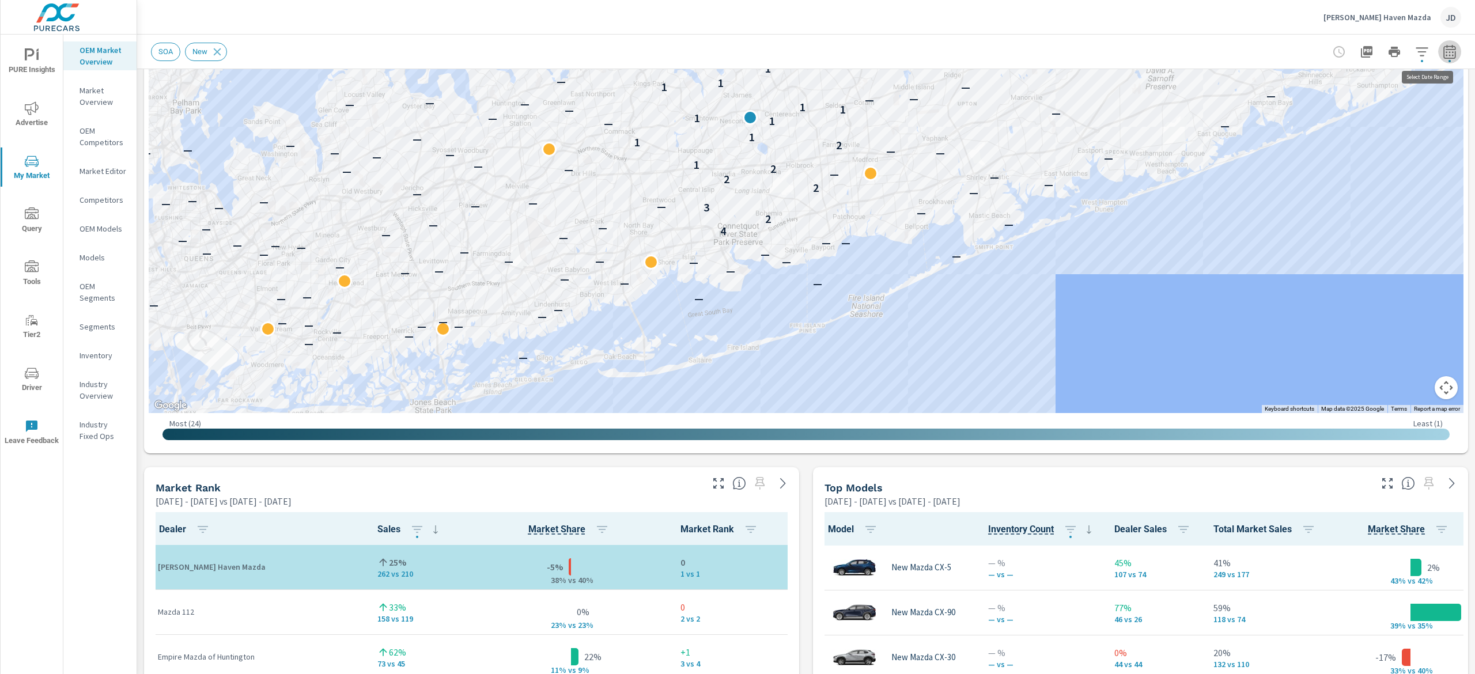
click at [1443, 46] on icon "button" at bounding box center [1449, 51] width 12 height 14
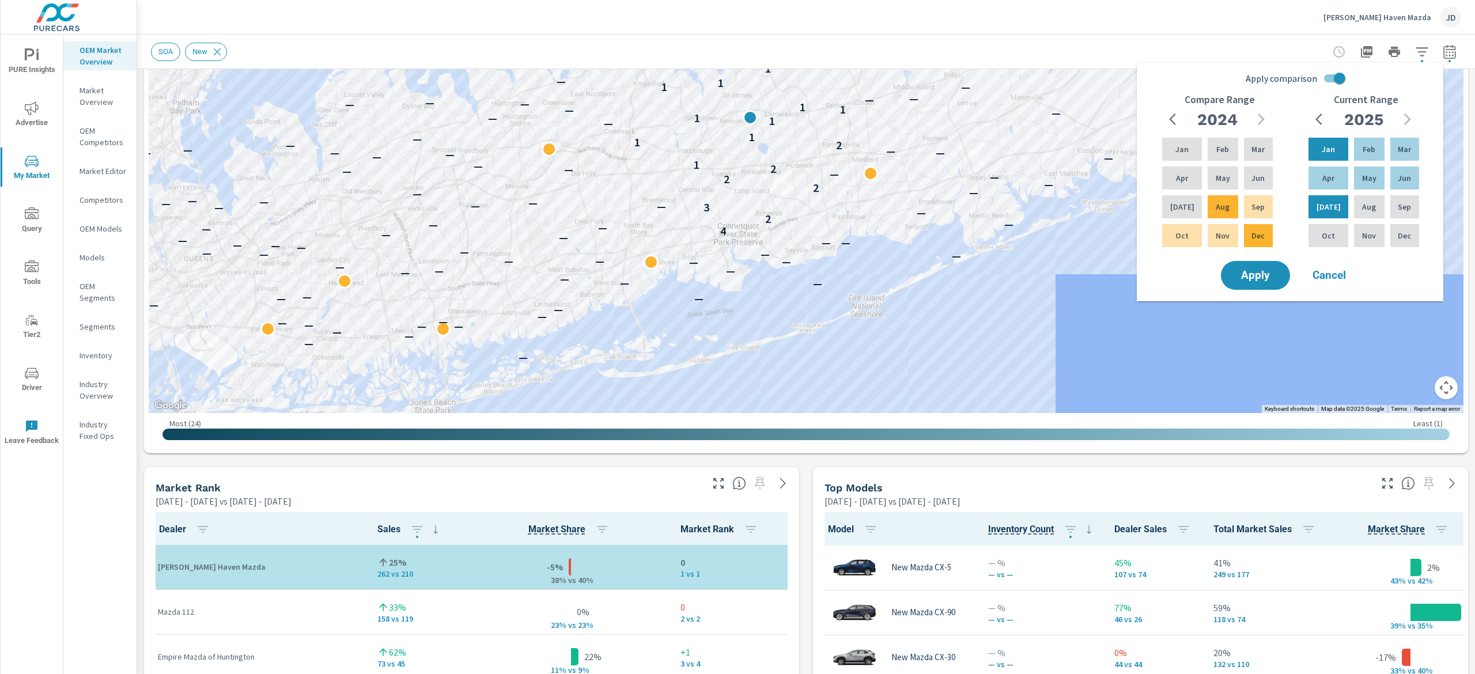
click at [1100, 21] on div "Smith Haven Mazda JD" at bounding box center [806, 17] width 1310 height 34
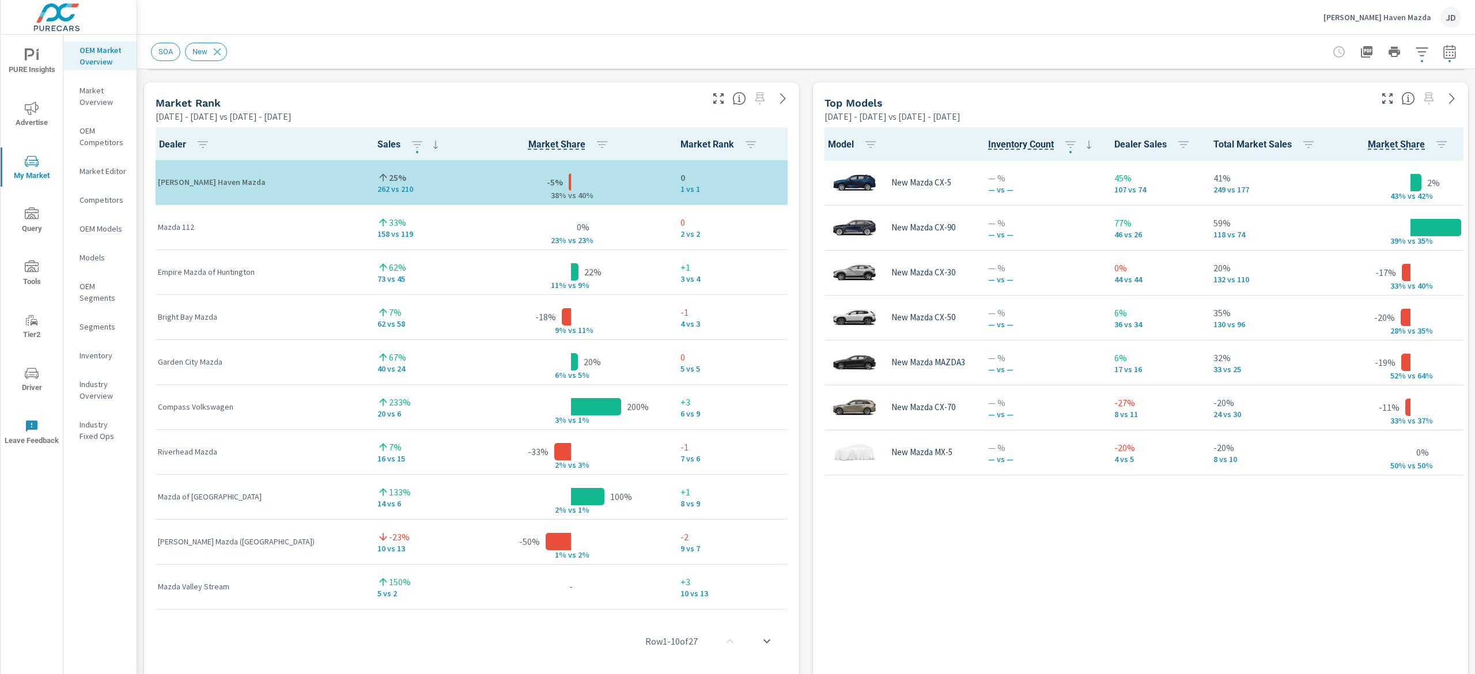
scroll to position [741, 0]
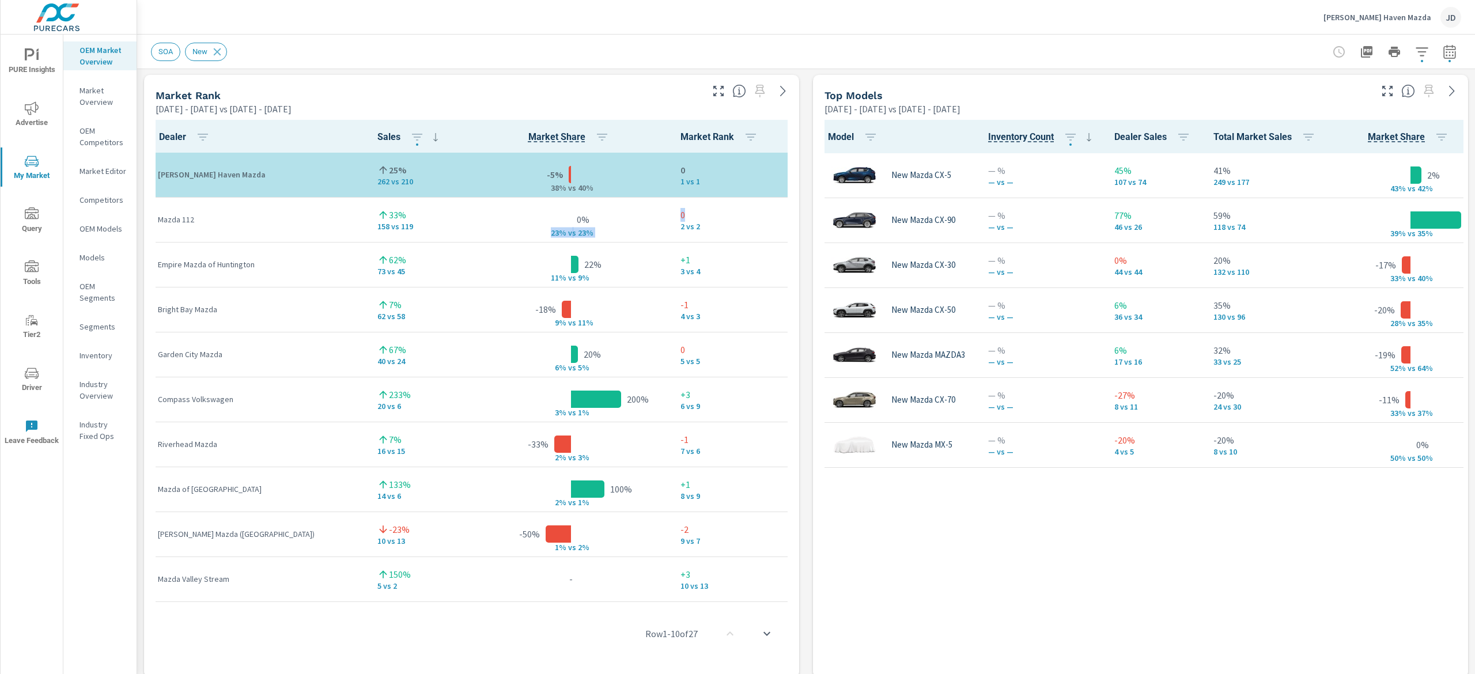
drag, startPoint x: 489, startPoint y: 218, endPoint x: 667, endPoint y: 205, distance: 178.5
click at [667, 205] on tr "Mazda 112 33% 158 vs 119 0% 23% v s 23% 0 2 vs 2" at bounding box center [472, 219] width 646 height 45
click at [716, 215] on p "0" at bounding box center [732, 215] width 105 height 14
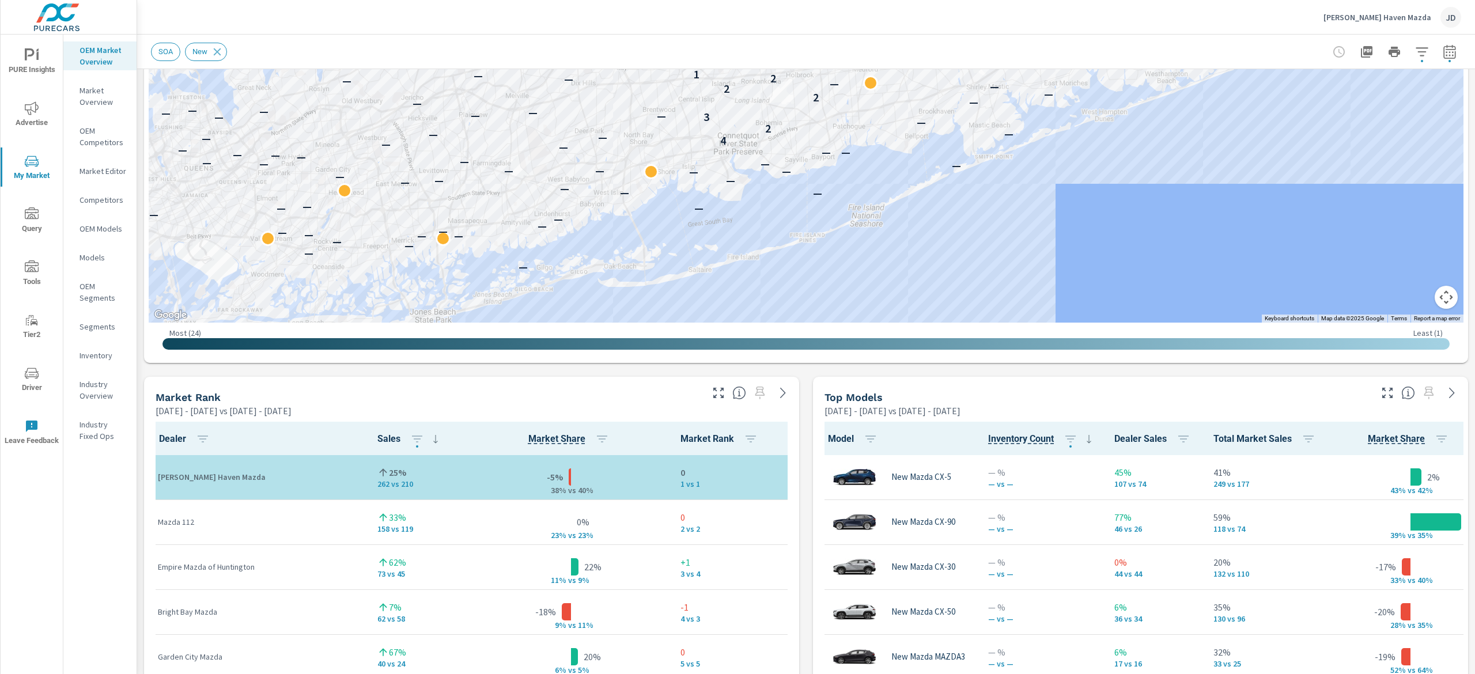
scroll to position [294, 0]
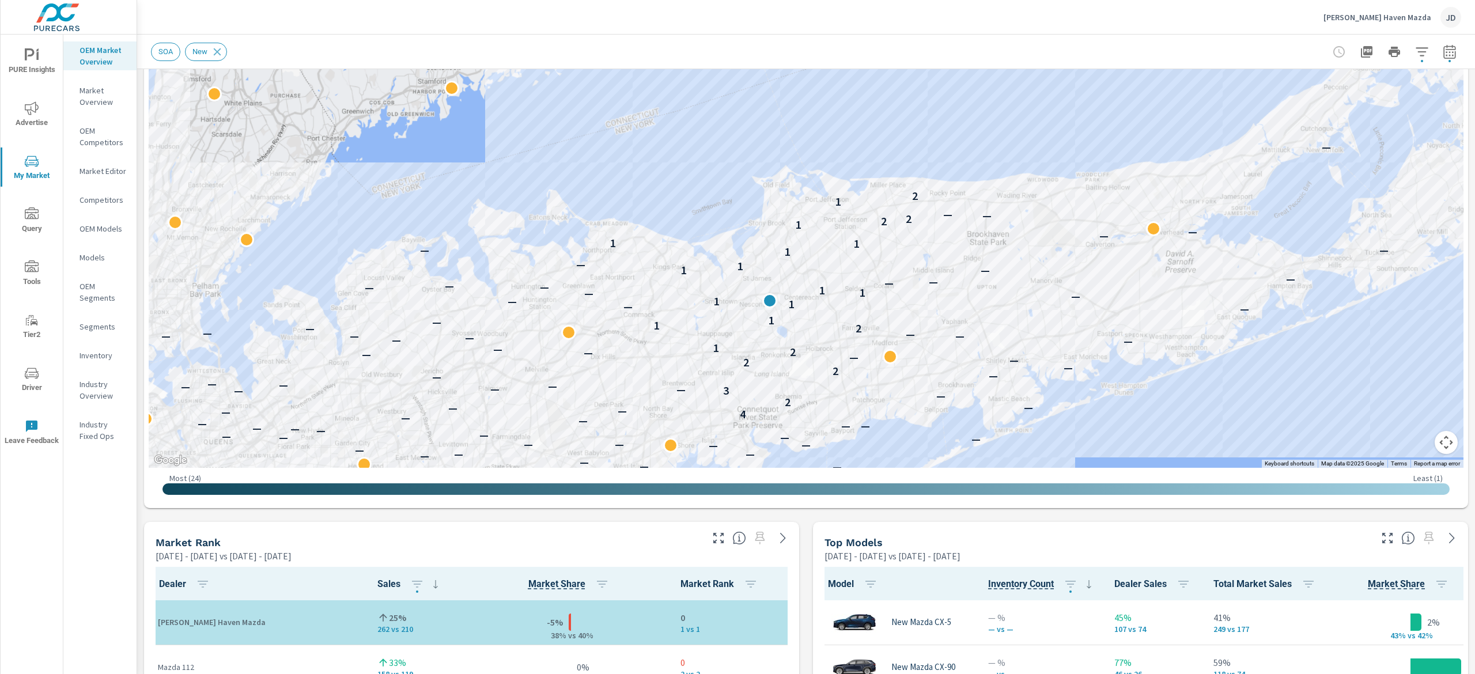
drag, startPoint x: 978, startPoint y: 221, endPoint x: 987, endPoint y: 335, distance: 115.1
click at [987, 335] on div "— — — — — — — — — — — — — — — — — — — — — — — — — — — — — — — — — — — — — — — —…" at bounding box center [1180, 526] width 737 height 415
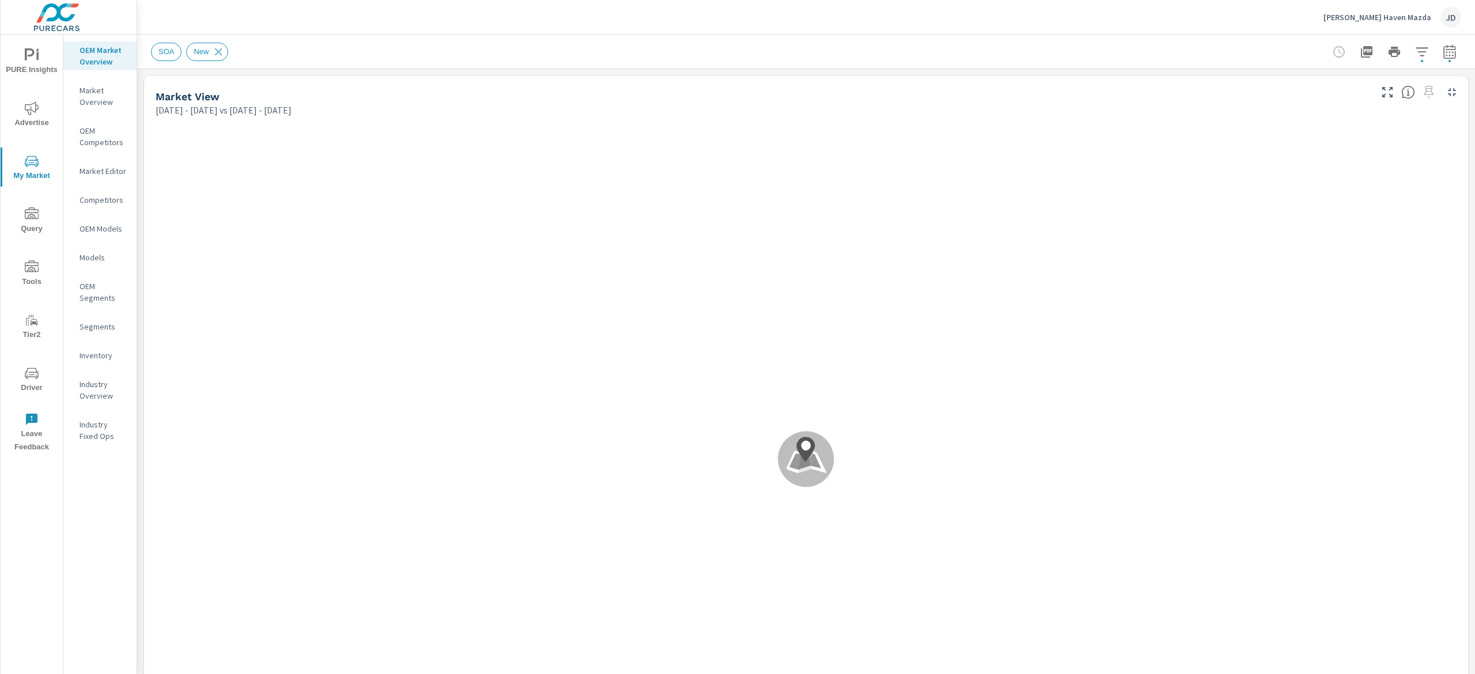
scroll to position [1, 0]
click at [91, 348] on div "Inventory" at bounding box center [99, 355] width 73 height 17
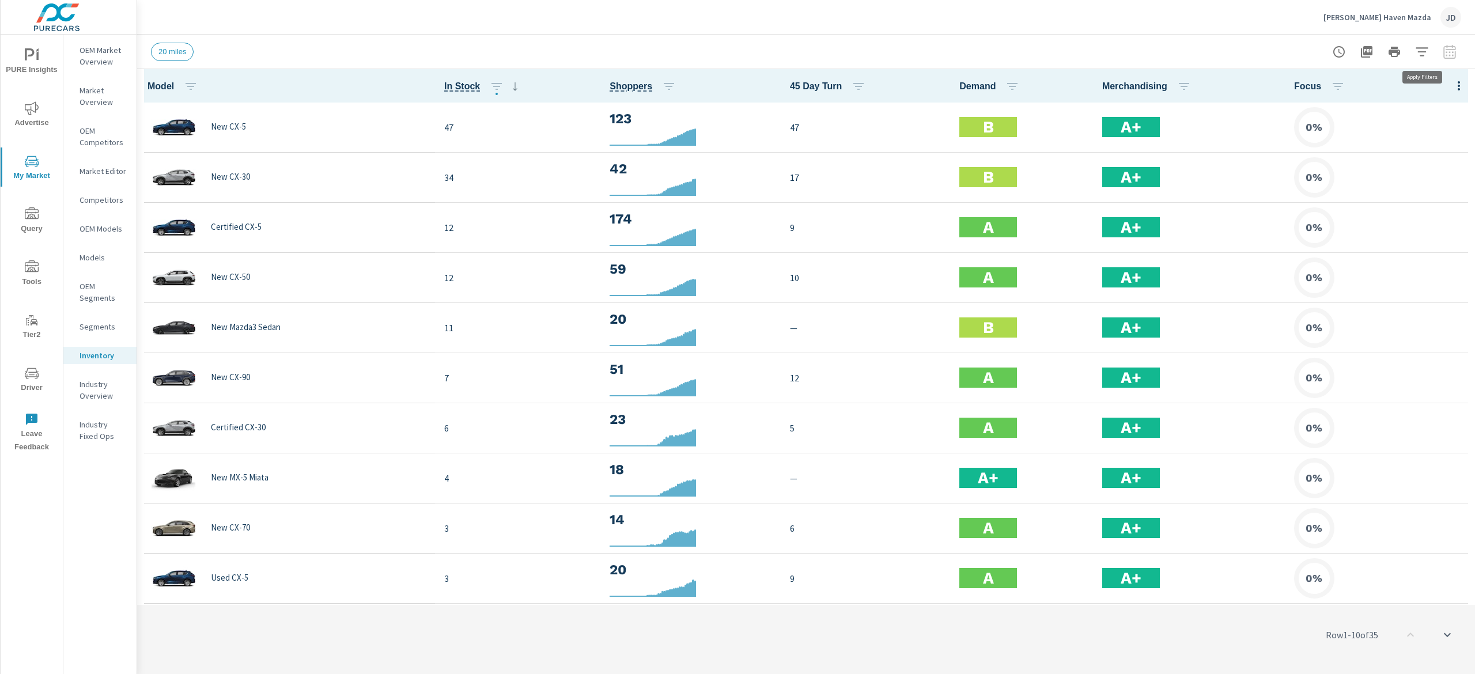
click at [1418, 52] on icon "button" at bounding box center [1422, 52] width 14 height 14
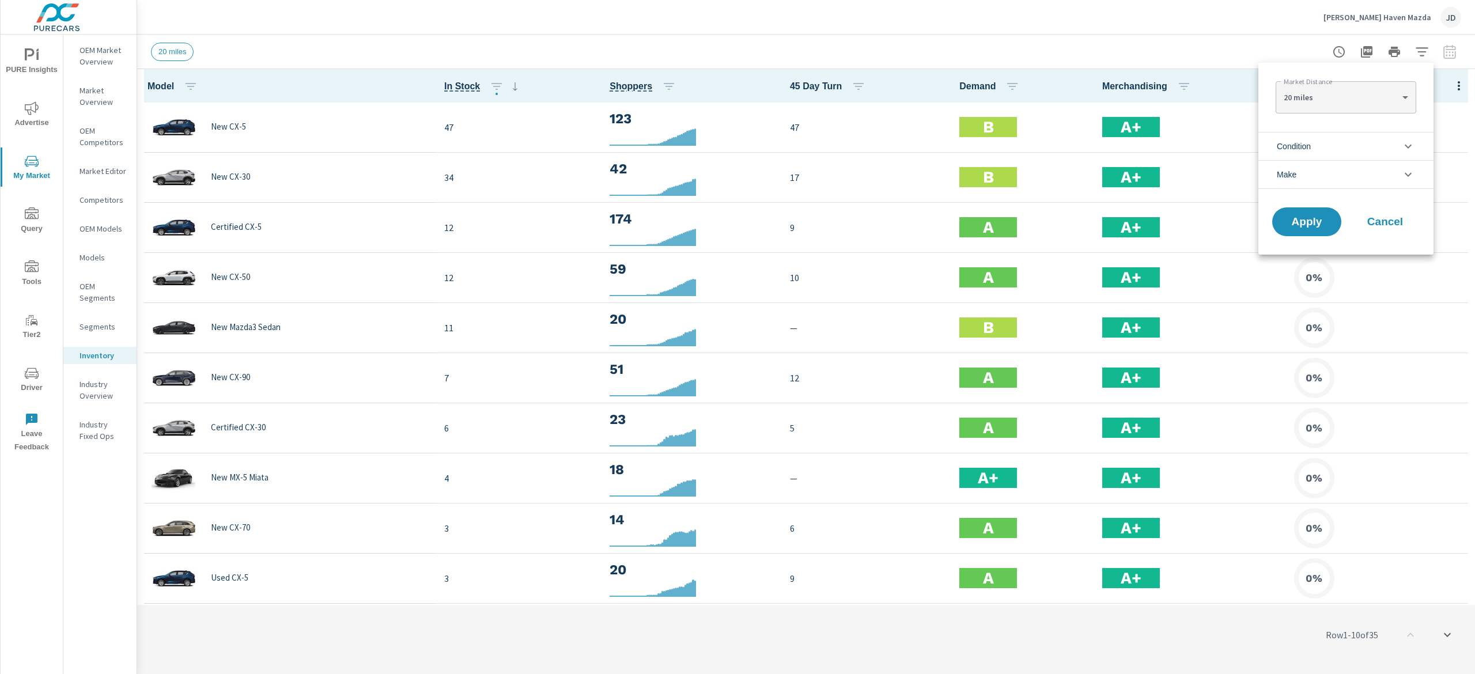
click at [1379, 190] on ul "Condition New Used Certified No Condition Make Mazda Jeep Honda No Make Missing…" at bounding box center [1345, 160] width 175 height 66
click at [1388, 175] on li "Make" at bounding box center [1345, 174] width 175 height 29
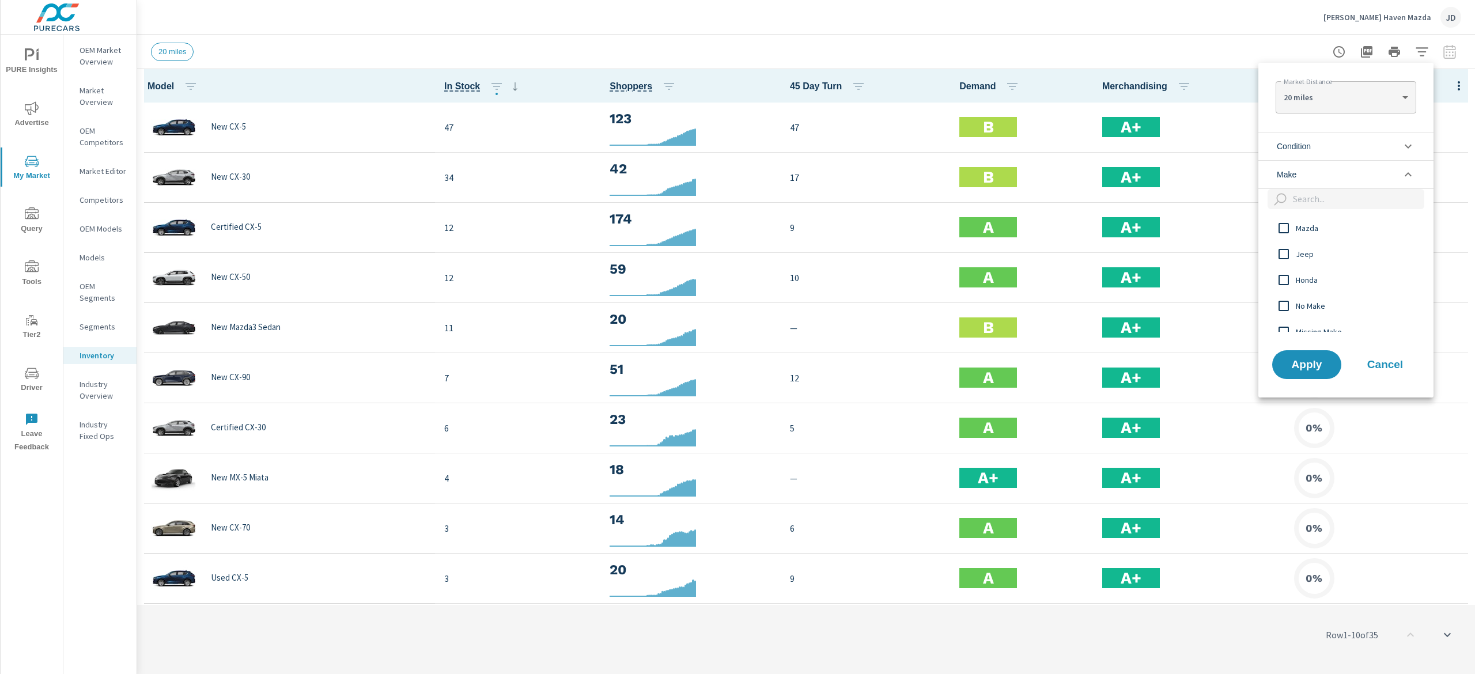
click at [1390, 142] on li "Condition" at bounding box center [1345, 146] width 175 height 28
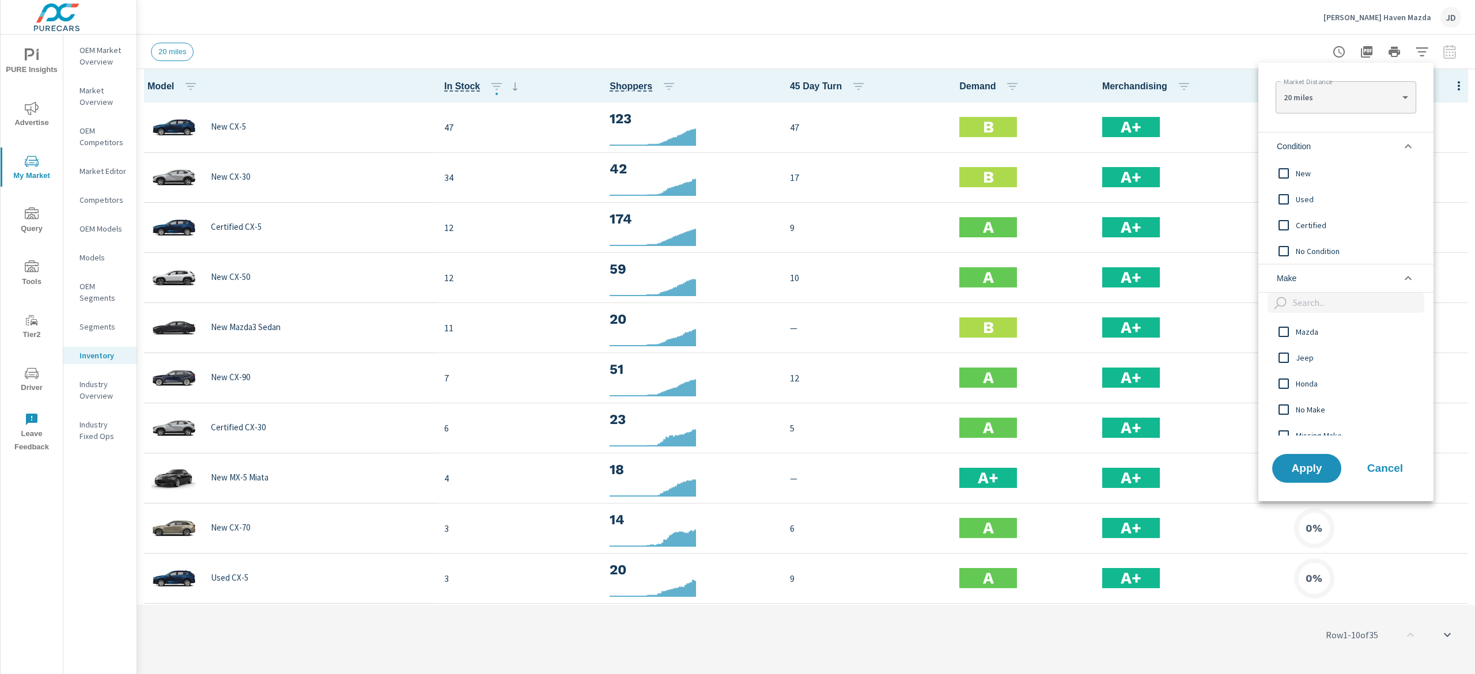
click at [1310, 175] on span "New" at bounding box center [1359, 173] width 126 height 14
click at [1301, 467] on span "Apply" at bounding box center [1306, 468] width 47 height 11
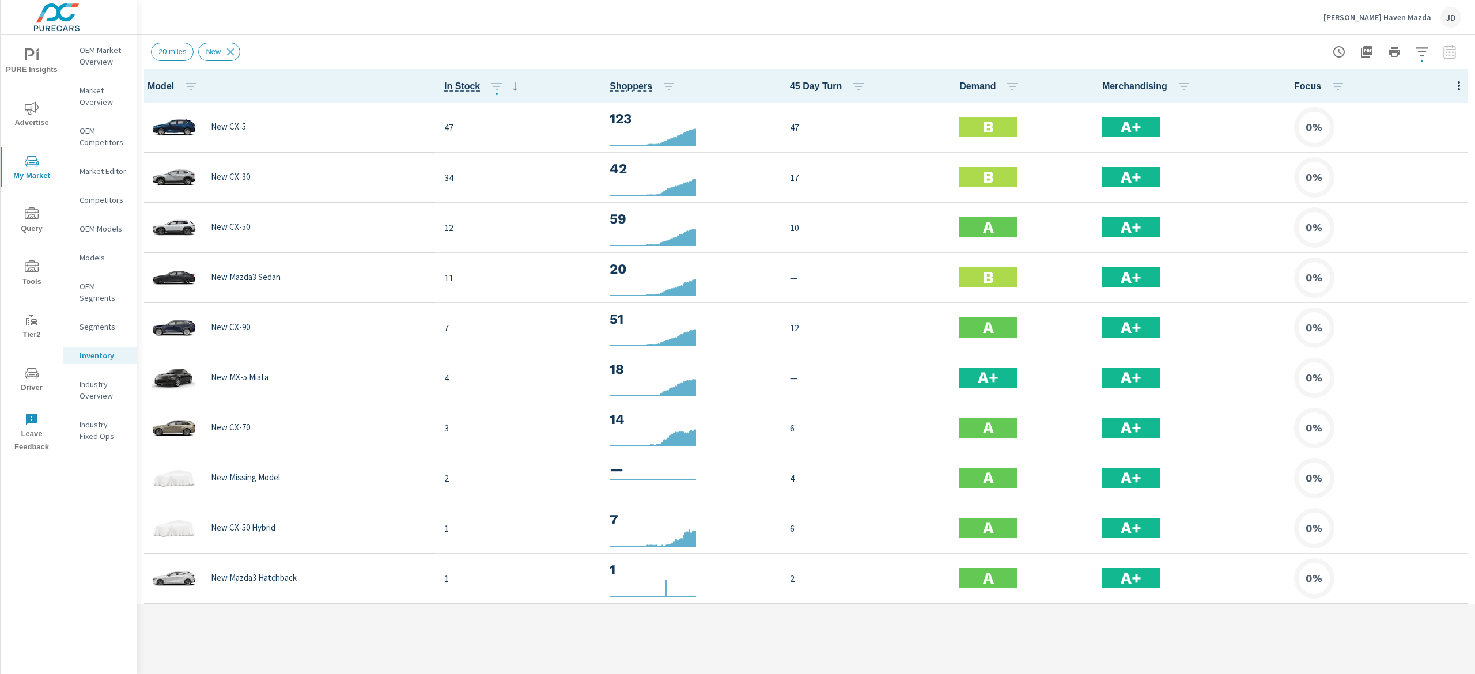
click at [21, 114] on span "Advertise" at bounding box center [31, 115] width 55 height 28
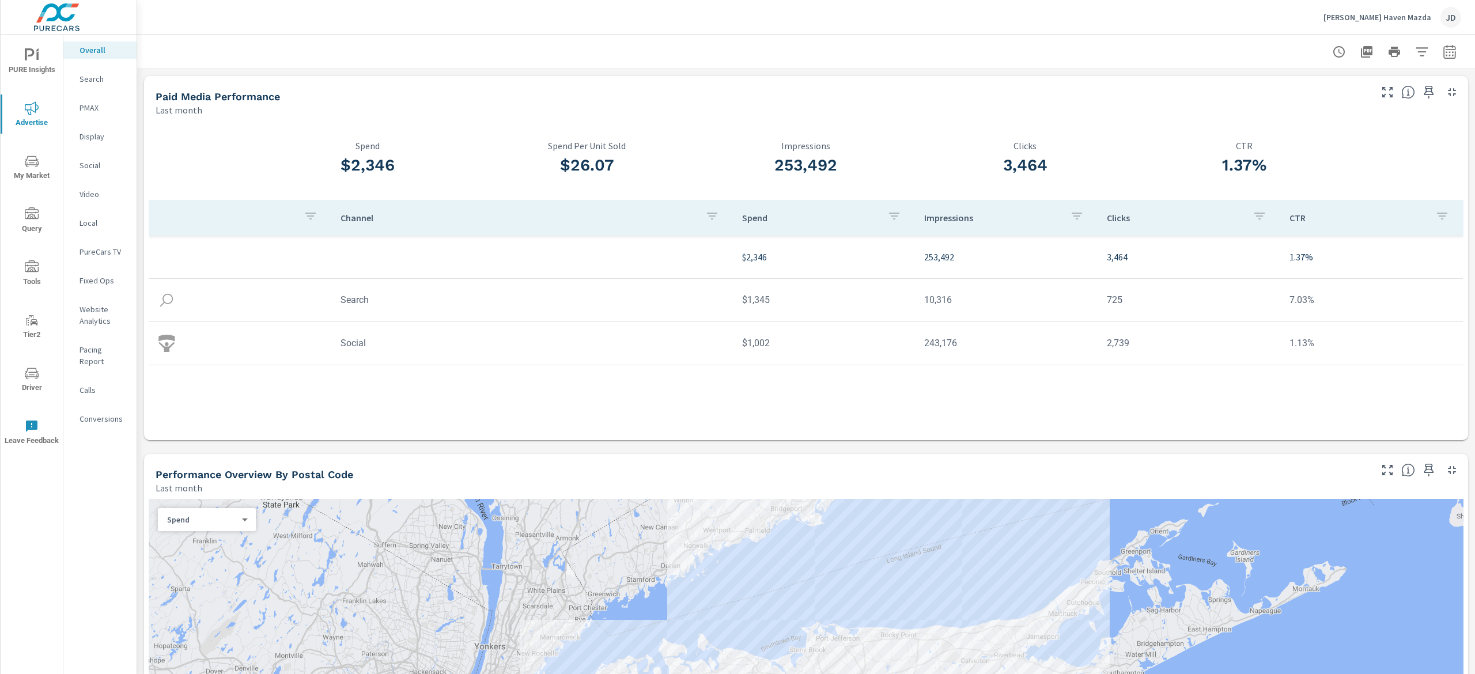
click at [104, 73] on p "Search" at bounding box center [104, 79] width 48 height 12
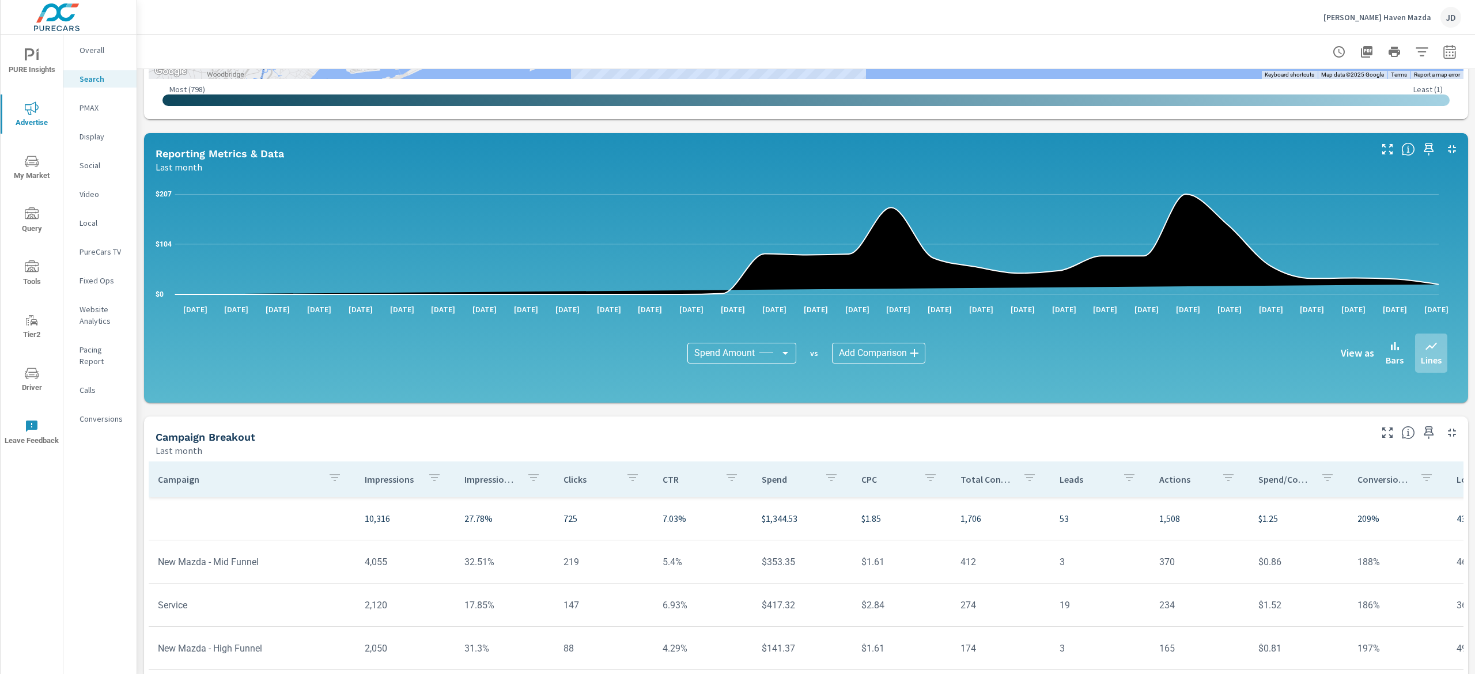
scroll to position [623, 0]
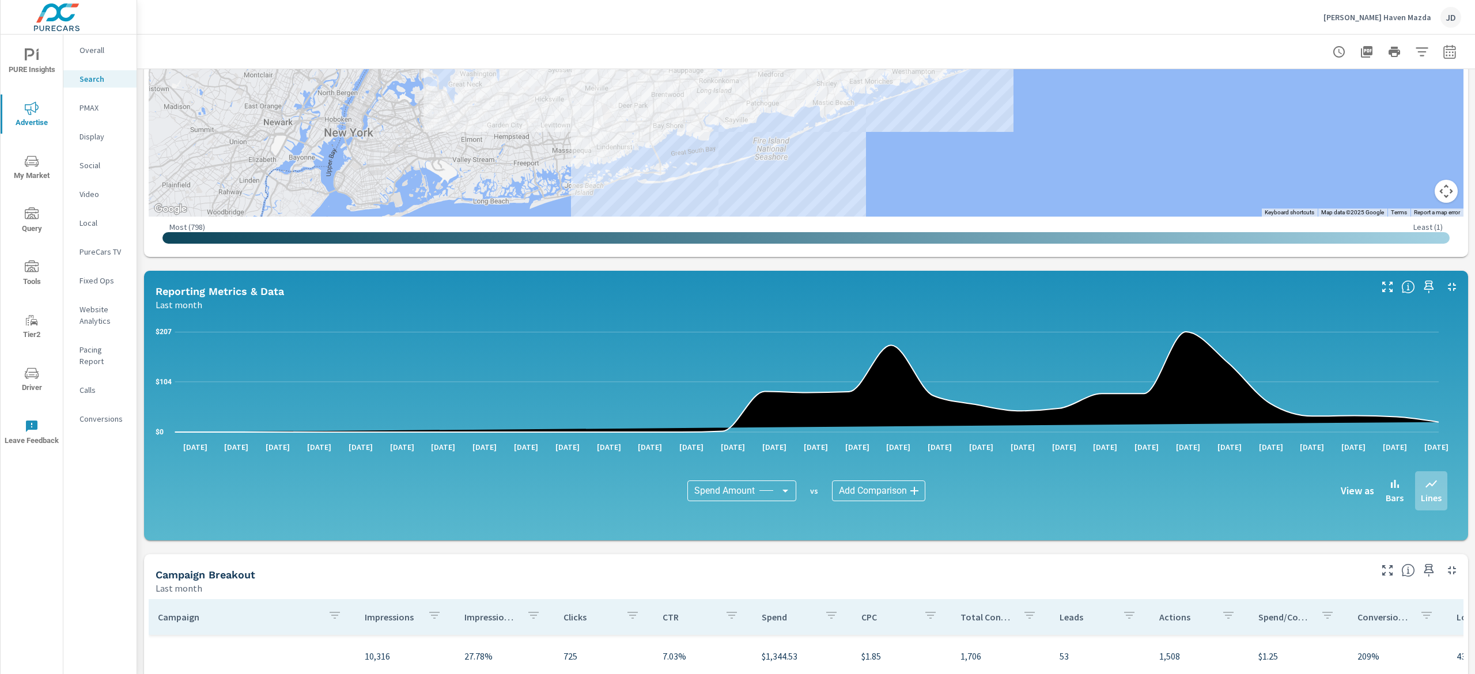
scroll to position [162, 0]
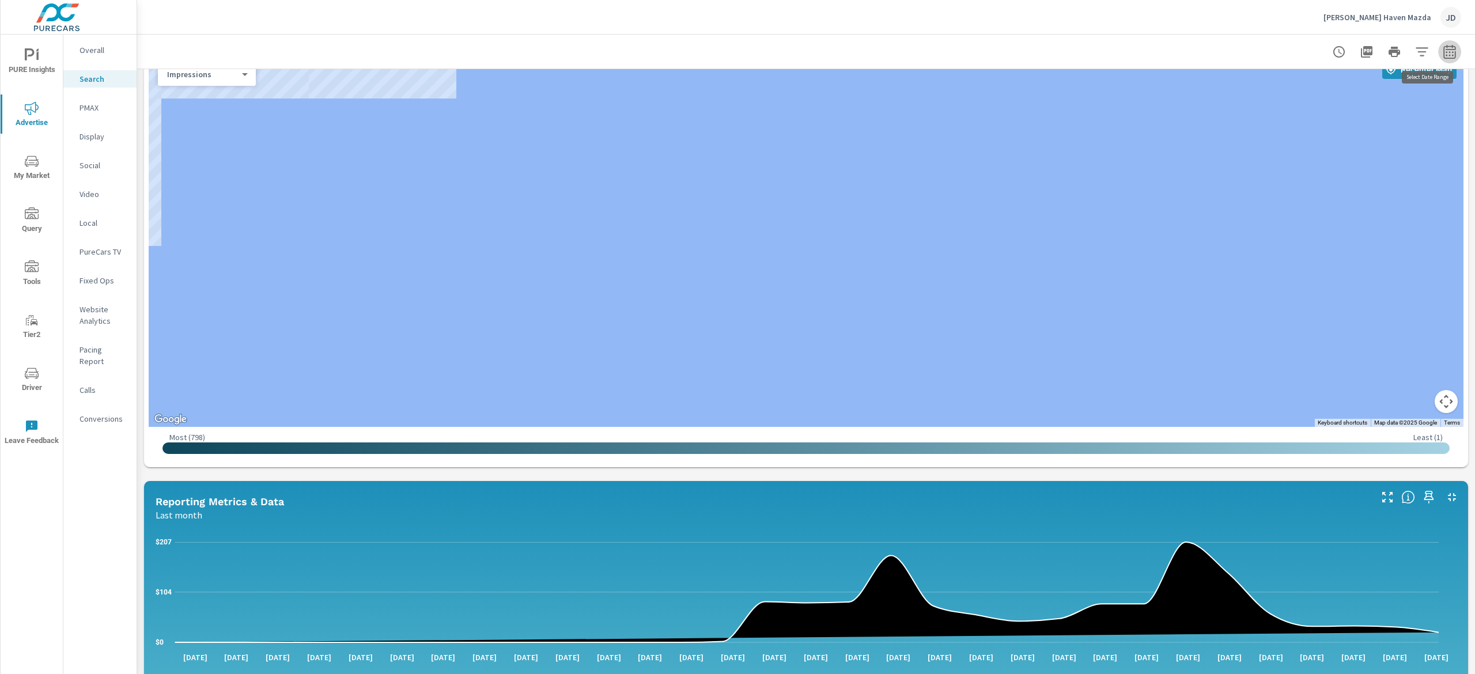
click at [1443, 48] on icon "button" at bounding box center [1450, 52] width 14 height 14
select select "Last month"
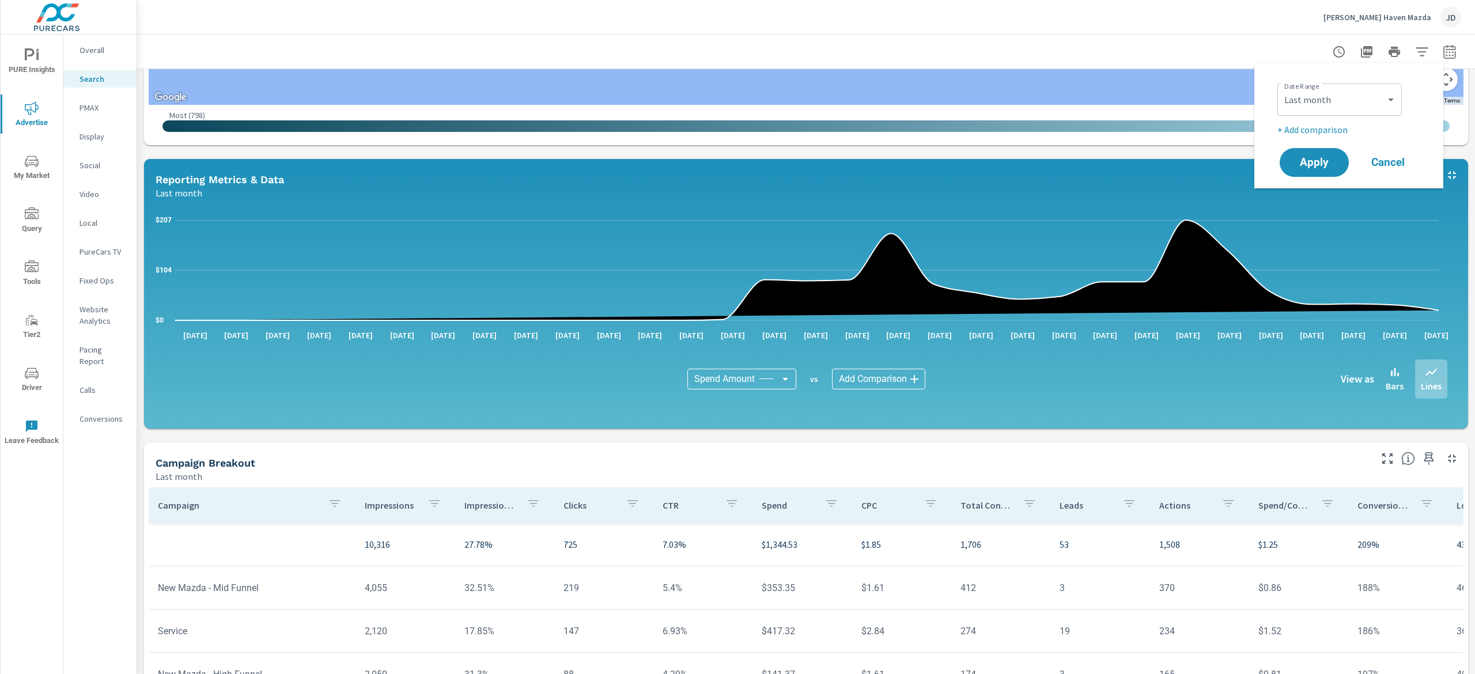
scroll to position [623, 0]
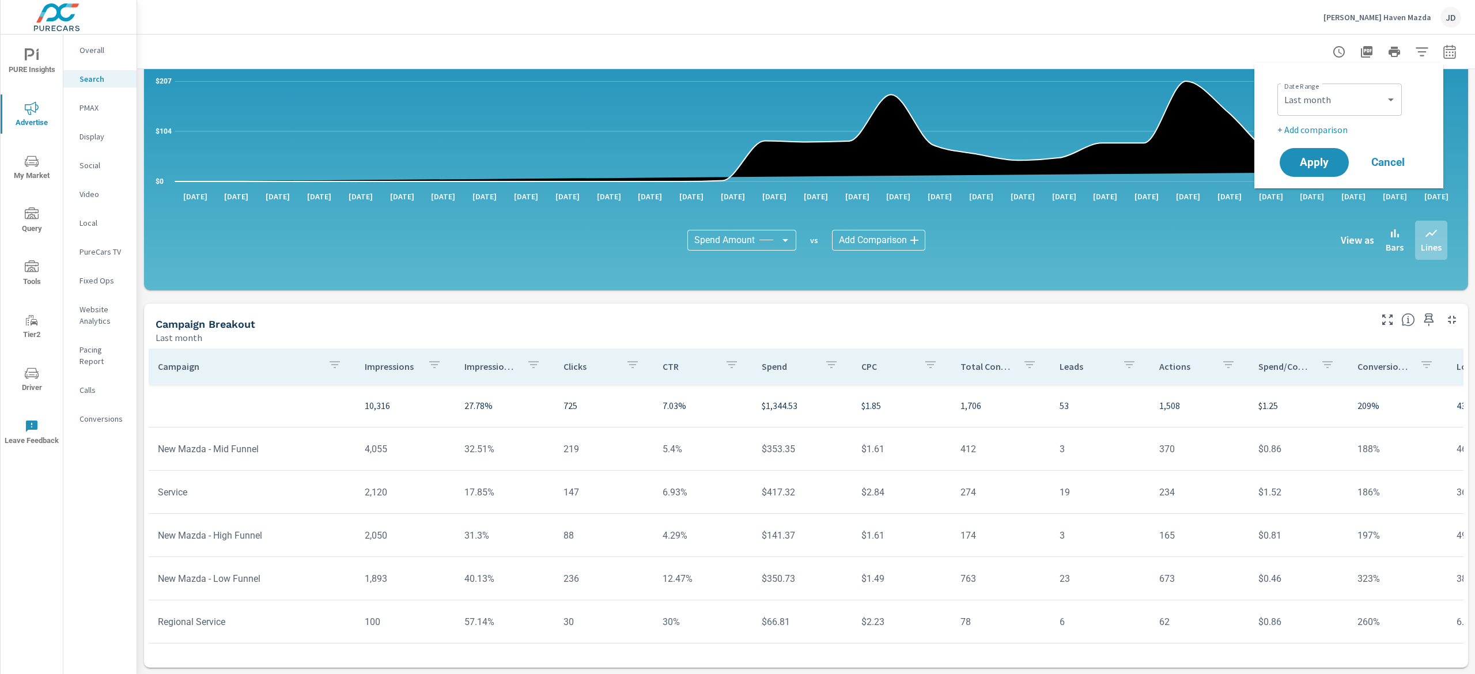
click at [1104, 332] on div "Last month" at bounding box center [762, 338] width 1213 height 14
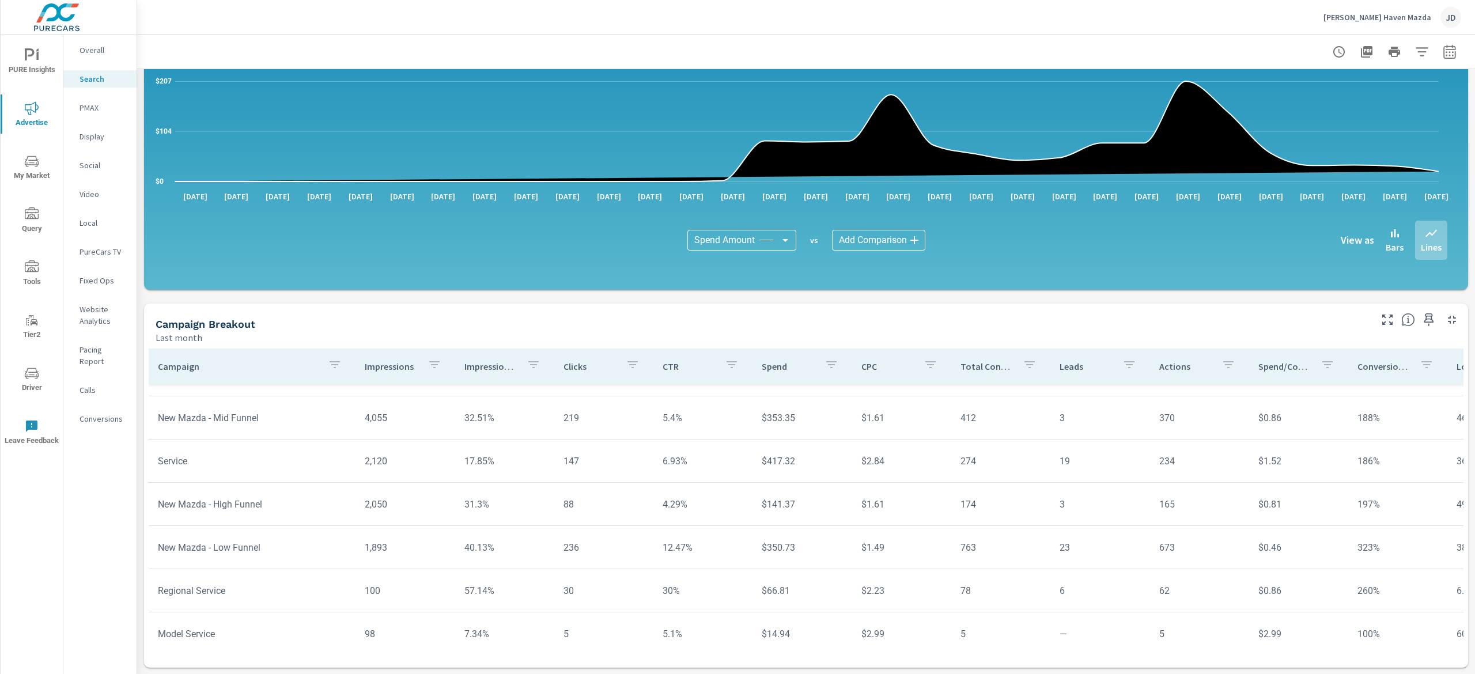
scroll to position [59, 0]
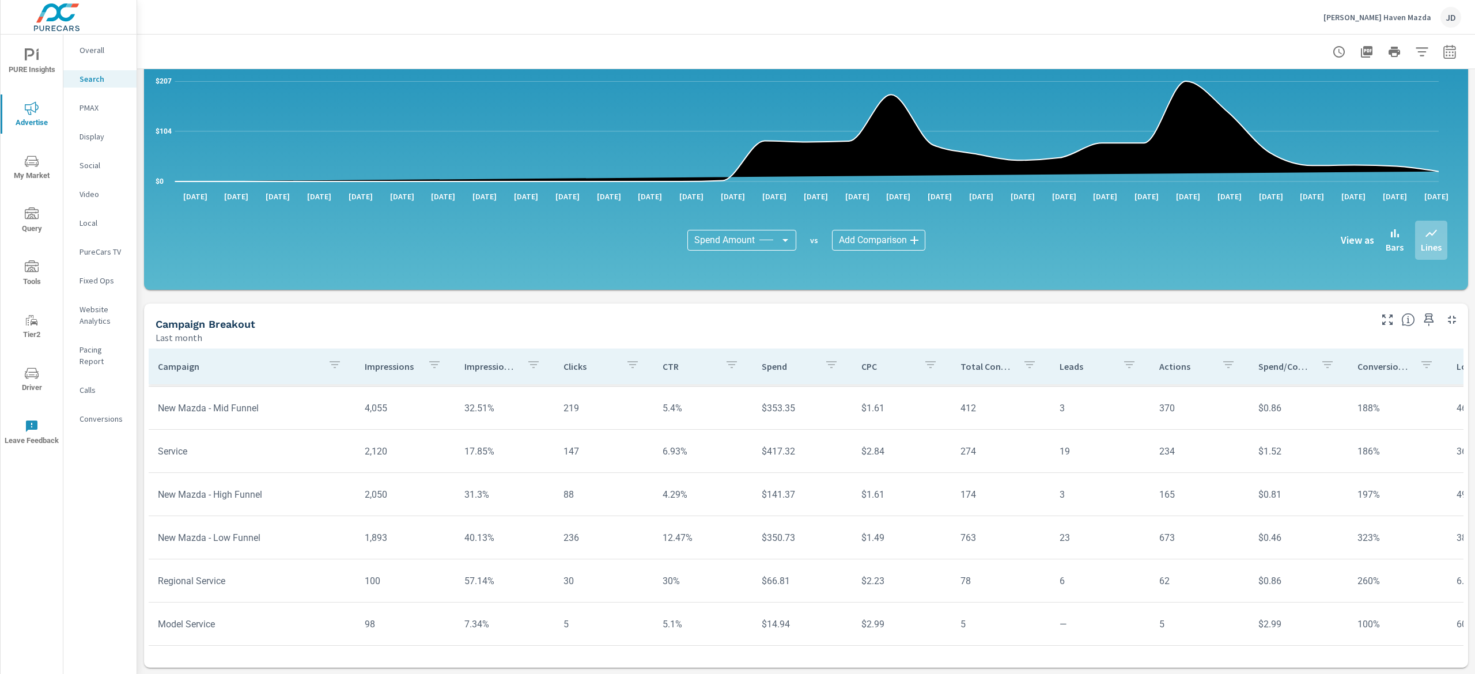
click at [95, 172] on div "Social" at bounding box center [99, 165] width 73 height 17
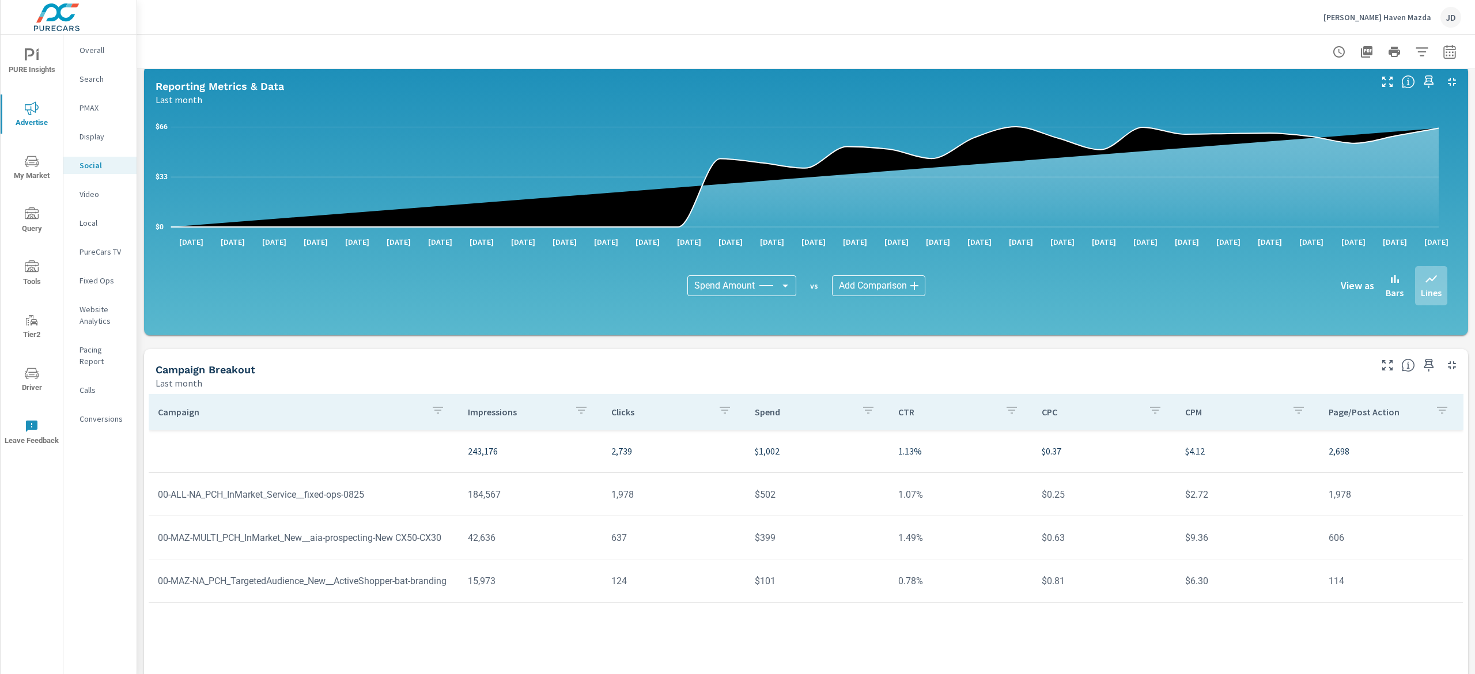
scroll to position [150, 0]
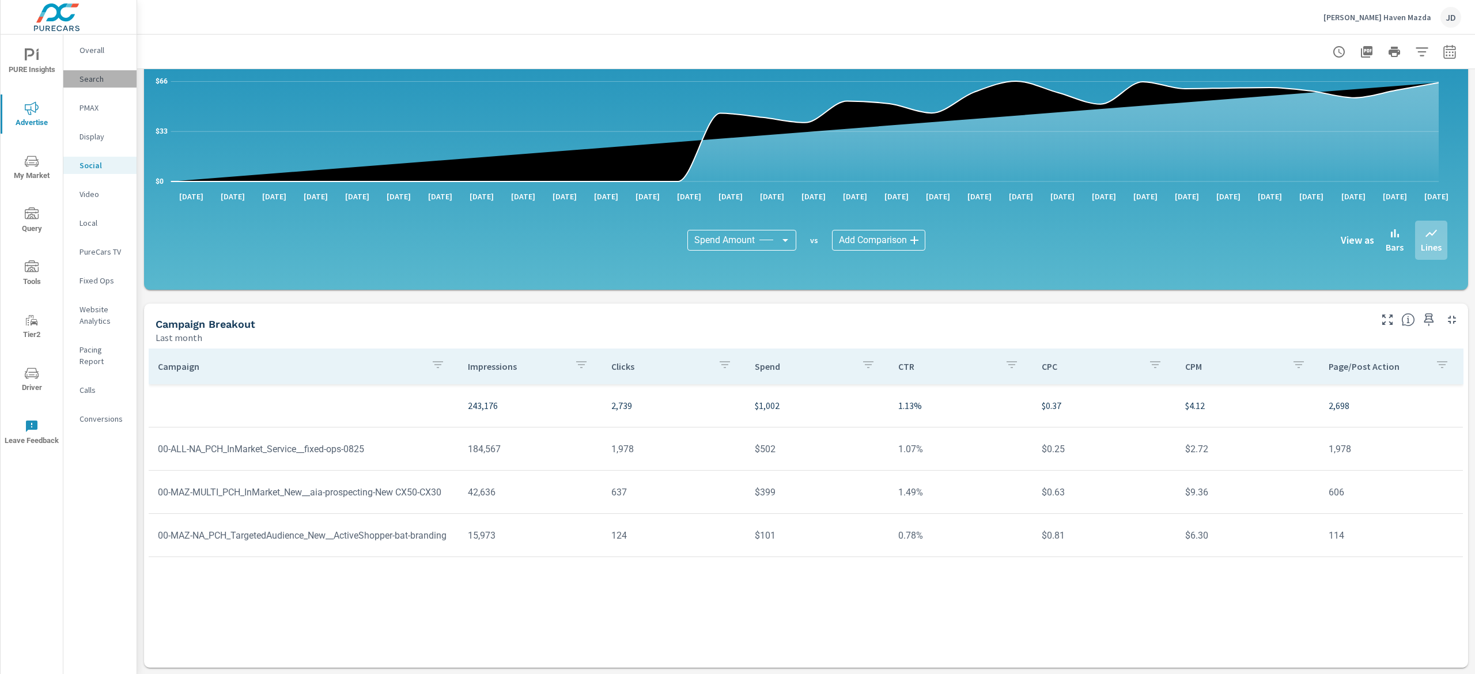
click at [94, 81] on p "Search" at bounding box center [104, 79] width 48 height 12
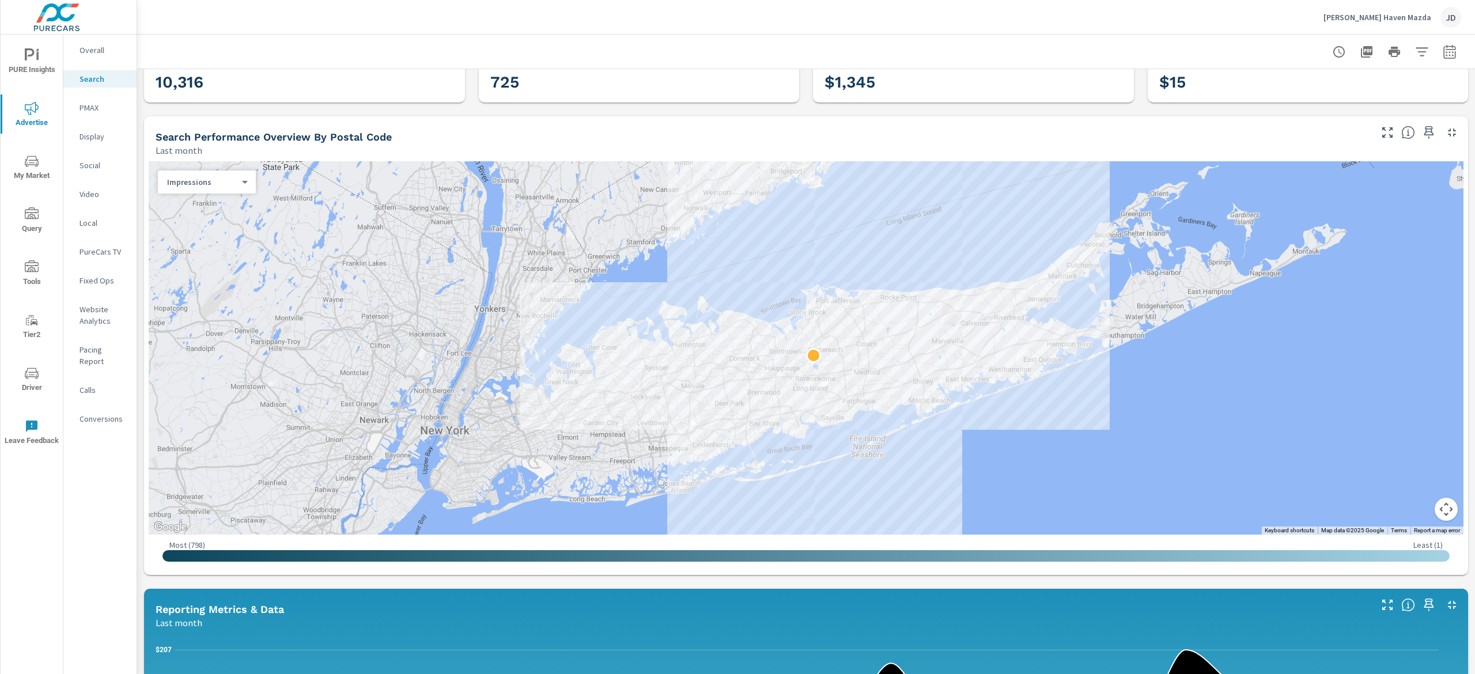
scroll to position [25, 0]
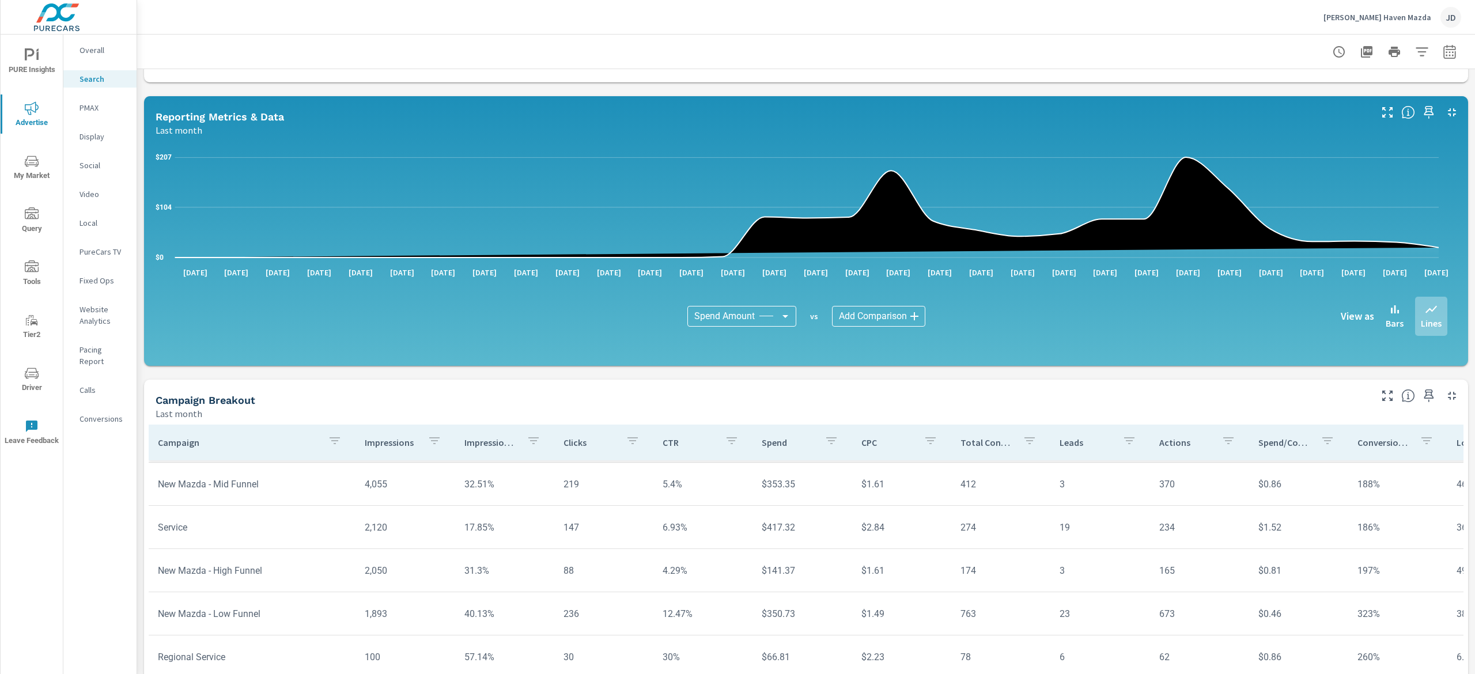
scroll to position [623, 0]
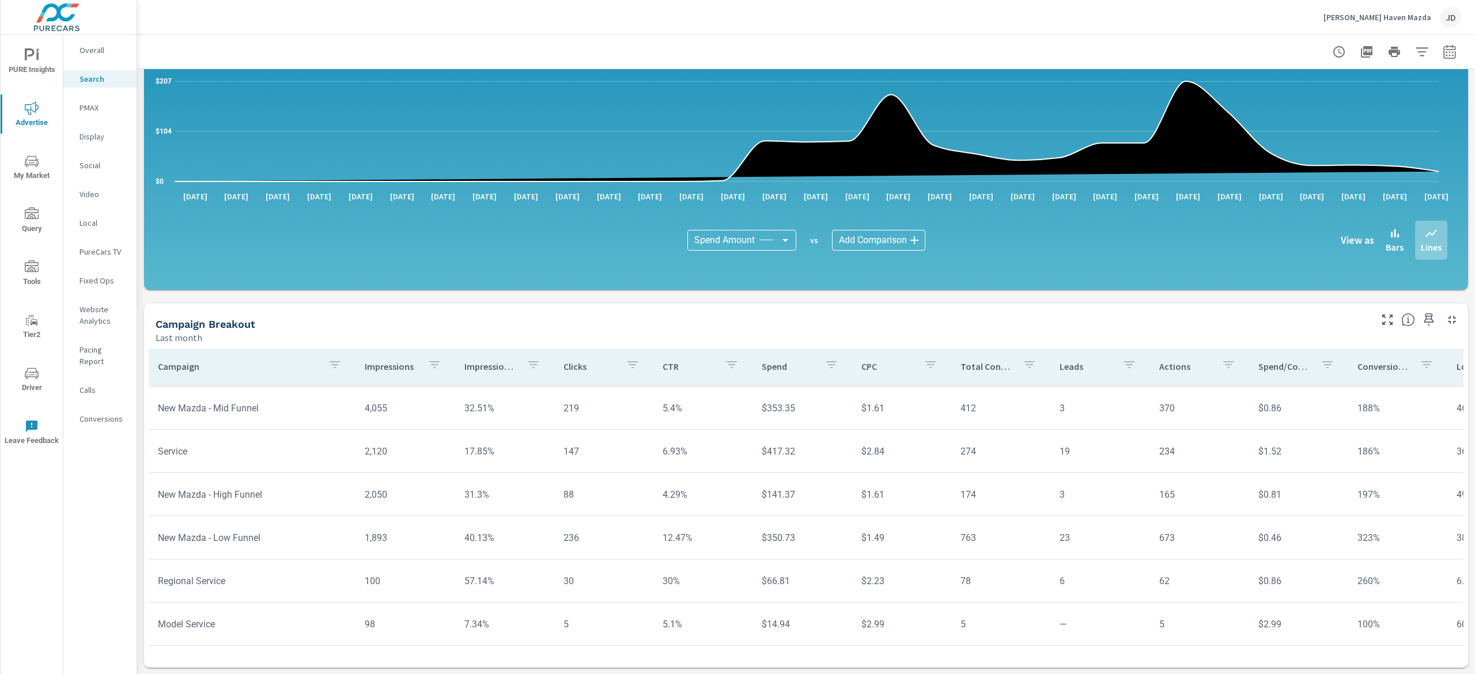
scroll to position [58, 0]
drag, startPoint x: 291, startPoint y: 490, endPoint x: 190, endPoint y: 485, distance: 100.9
click at [190, 485] on td "New Mazda - High Funnel" at bounding box center [252, 494] width 207 height 29
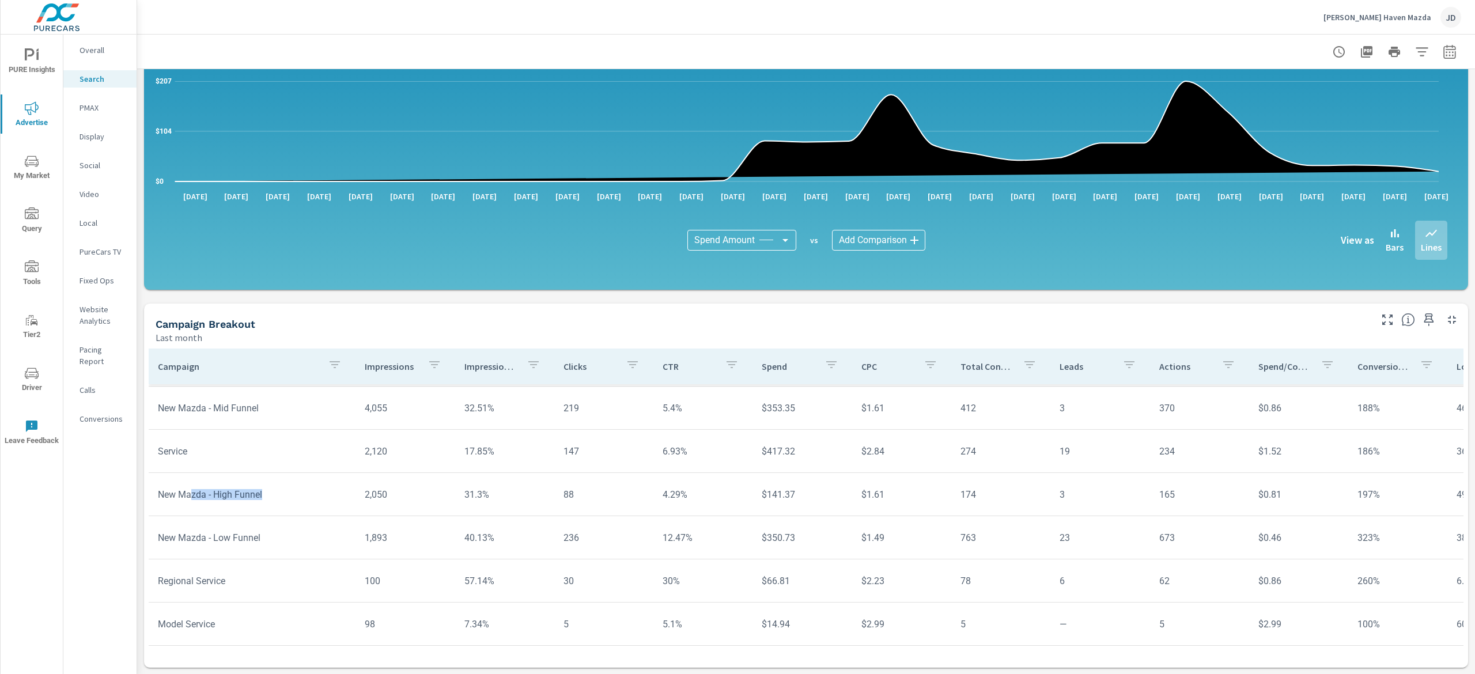
click at [298, 485] on td "New Mazda - High Funnel" at bounding box center [252, 494] width 207 height 29
drag, startPoint x: 298, startPoint y: 490, endPoint x: 217, endPoint y: 476, distance: 82.4
click at [173, 484] on td "New Mazda - High Funnel" at bounding box center [252, 494] width 207 height 29
click at [316, 490] on td "New Mazda - High Funnel" at bounding box center [252, 494] width 207 height 29
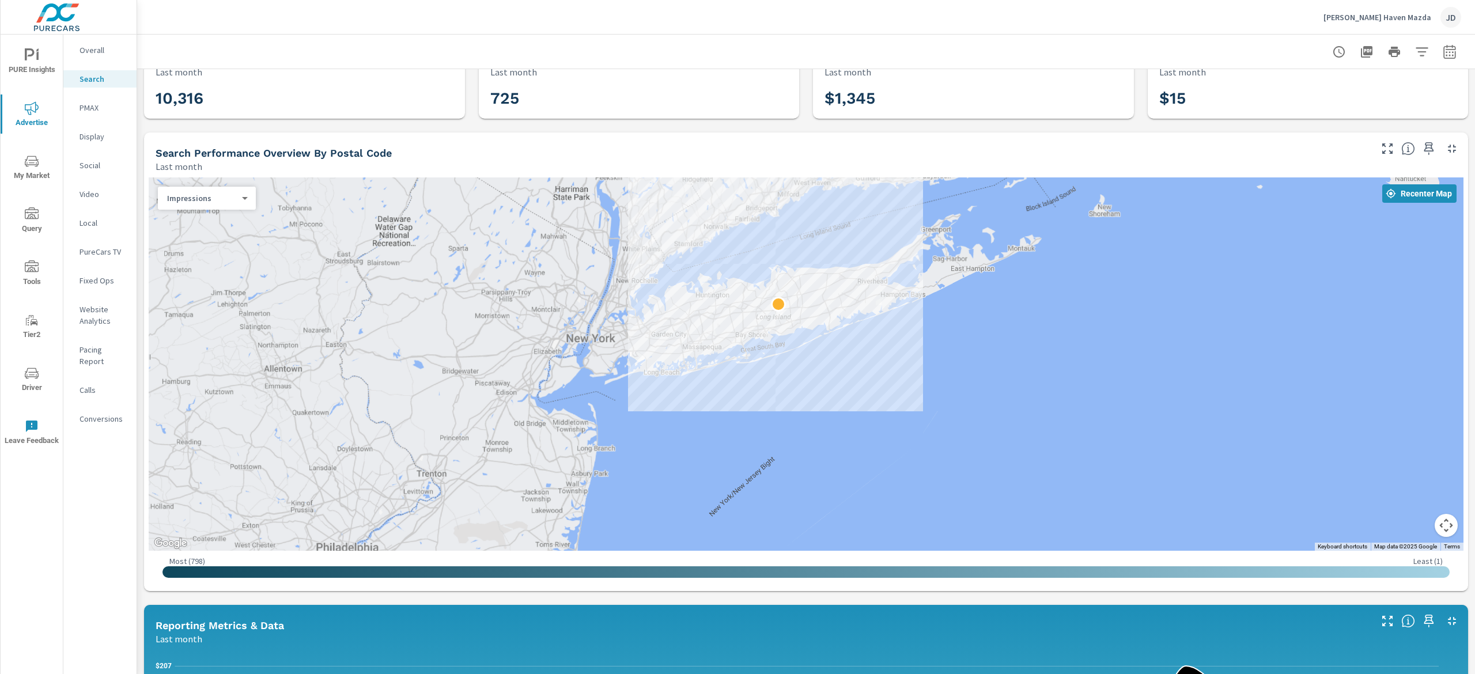
scroll to position [24, 0]
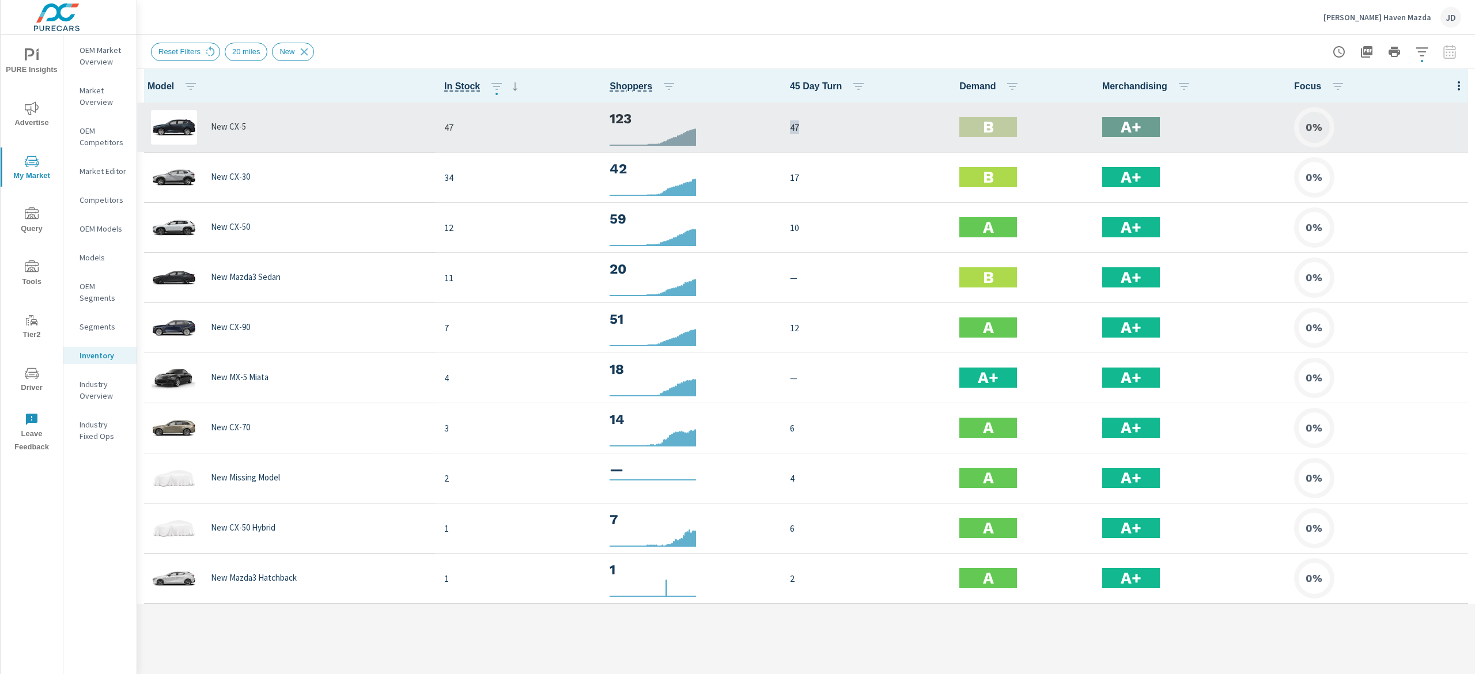
drag, startPoint x: 805, startPoint y: 124, endPoint x: 777, endPoint y: 128, distance: 28.4
click at [777, 128] on tr "New CX-5 47 123 47 B A+ 0%" at bounding box center [806, 128] width 1338 height 50
drag, startPoint x: 826, startPoint y: 126, endPoint x: 770, endPoint y: 122, distance: 56.1
click at [770, 122] on tr "New CX-5 47 123 47 B A+ 0%" at bounding box center [806, 128] width 1338 height 50
